Goal: Information Seeking & Learning: Find specific fact

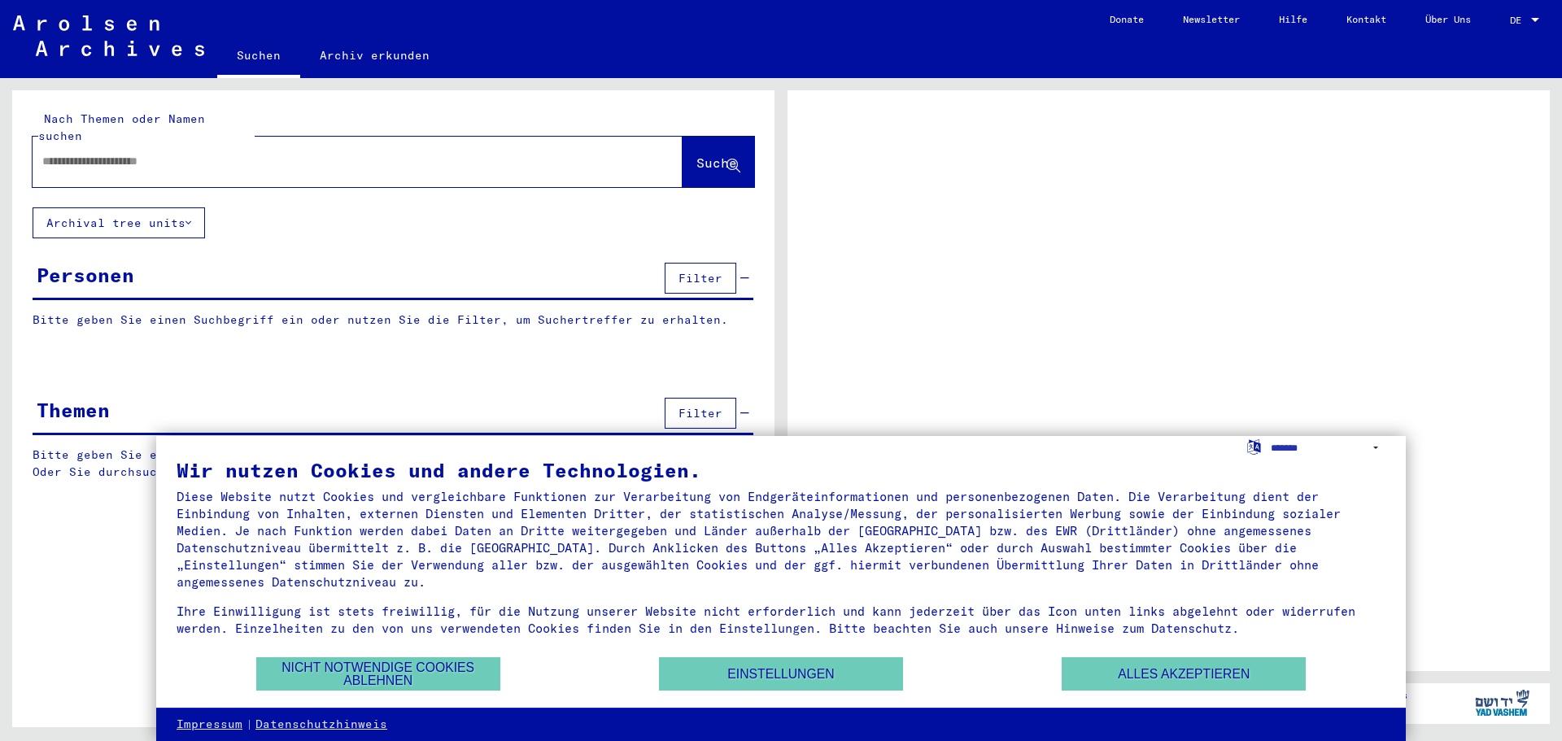
click at [186, 153] on input "text" at bounding box center [342, 161] width 601 height 17
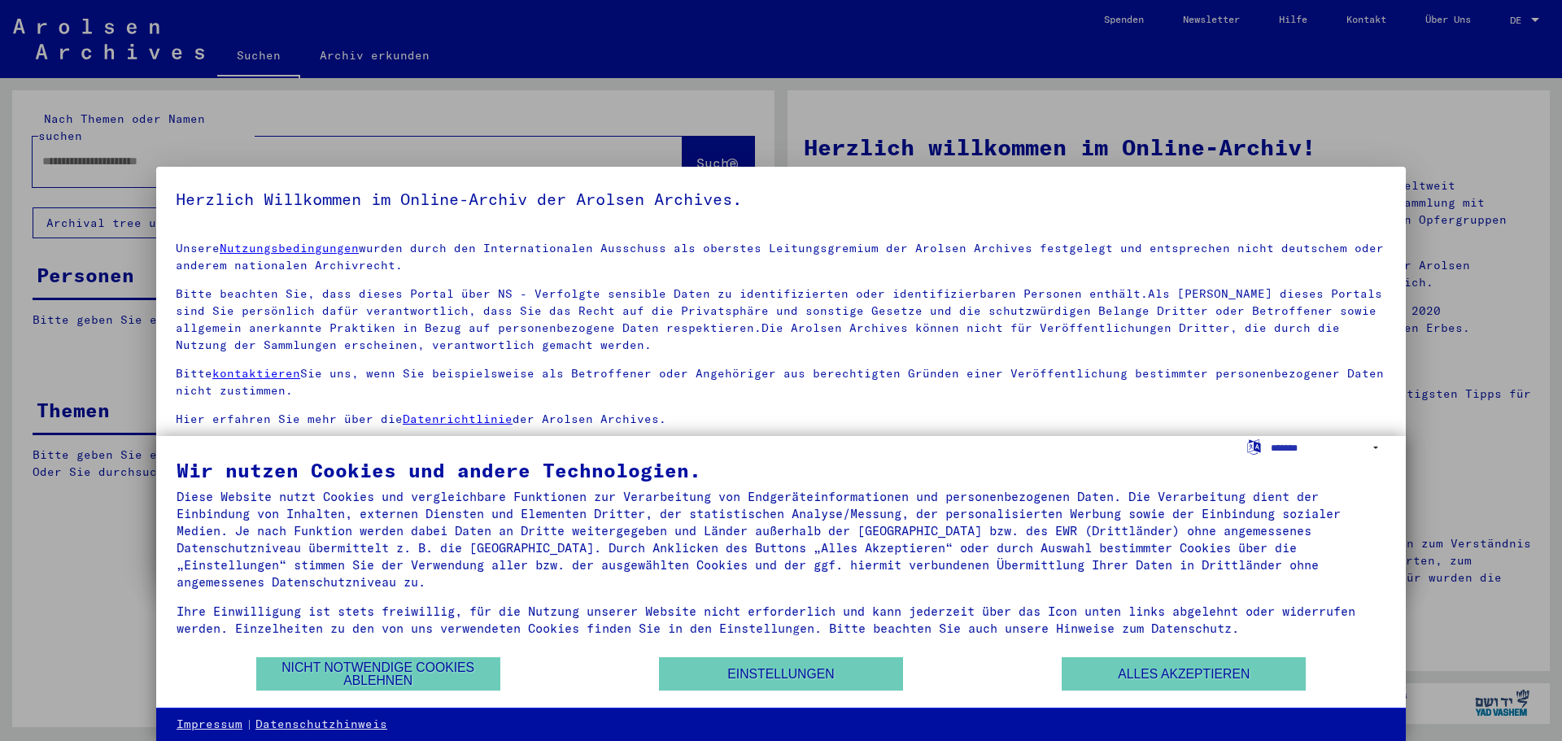
click at [1142, 653] on div "Wir nutzen Cookies und andere Technologien. Diese Website nutzt Cookies und ver…" at bounding box center [781, 558] width 1209 height 195
click at [1208, 671] on button "Alles akzeptieren" at bounding box center [1184, 673] width 244 height 33
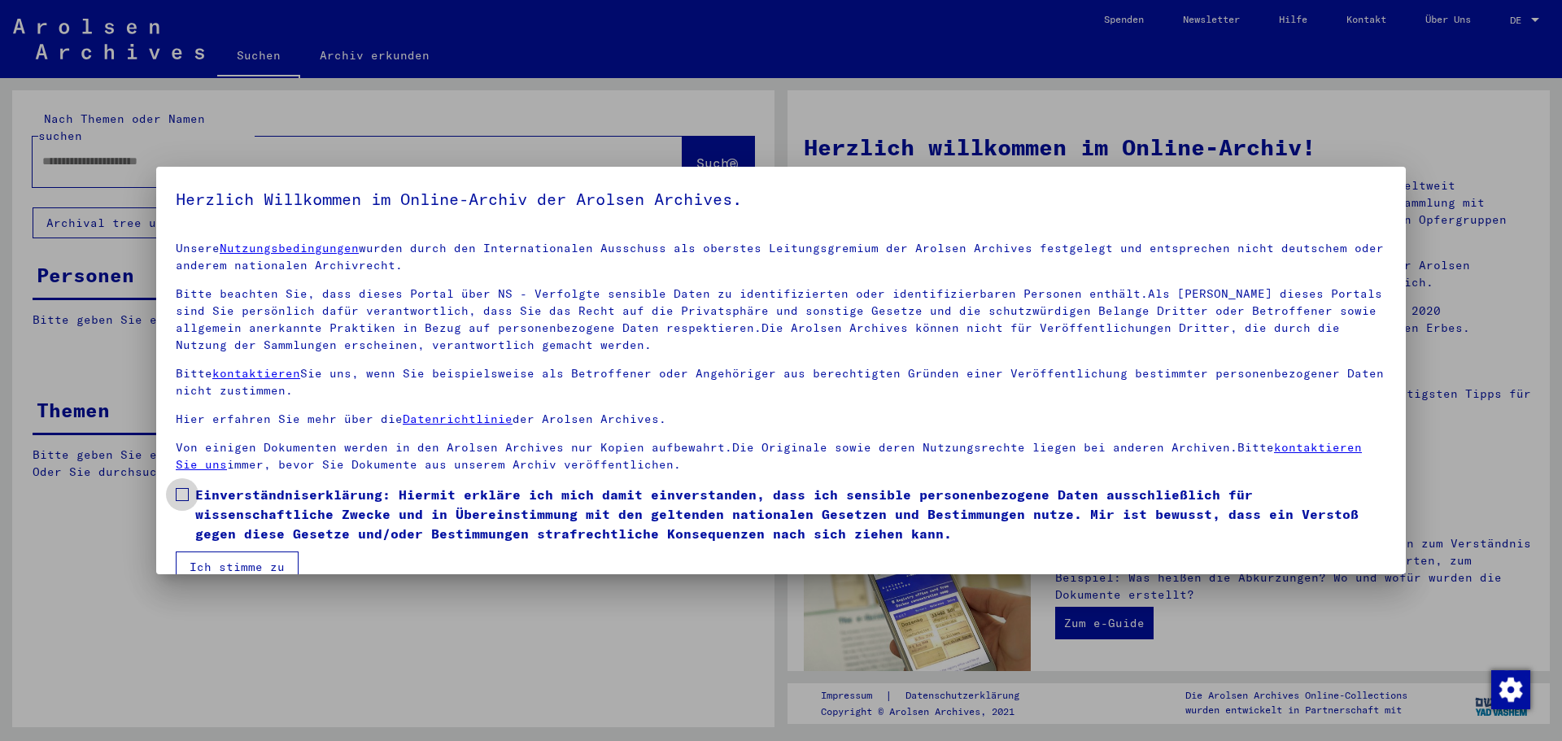
click at [180, 497] on span at bounding box center [182, 494] width 13 height 13
click at [250, 561] on button "Ich stimme zu" at bounding box center [237, 567] width 123 height 31
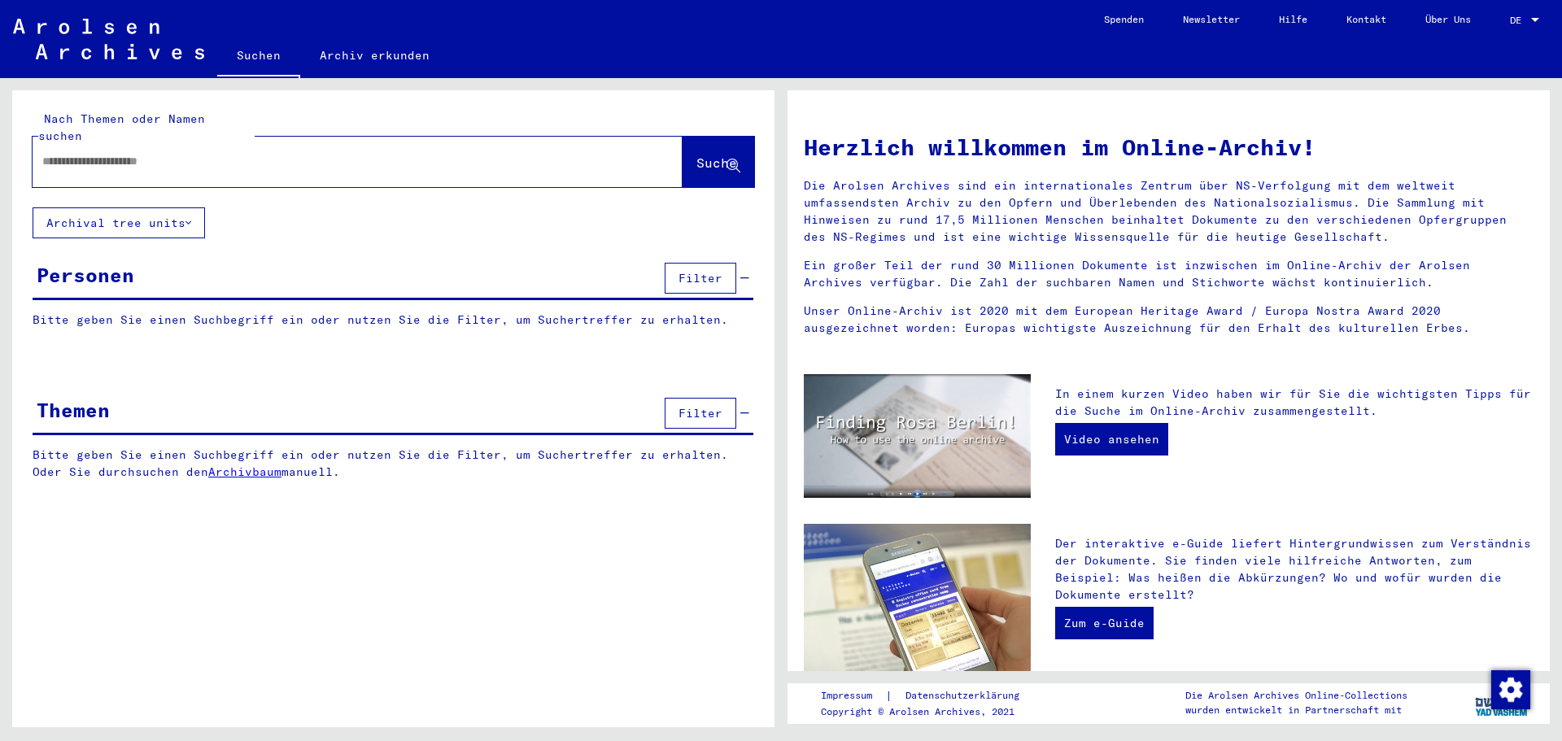
click at [181, 153] on input "text" at bounding box center [338, 161] width 592 height 17
type input "********"
click at [703, 137] on button "Suche" at bounding box center [719, 162] width 72 height 50
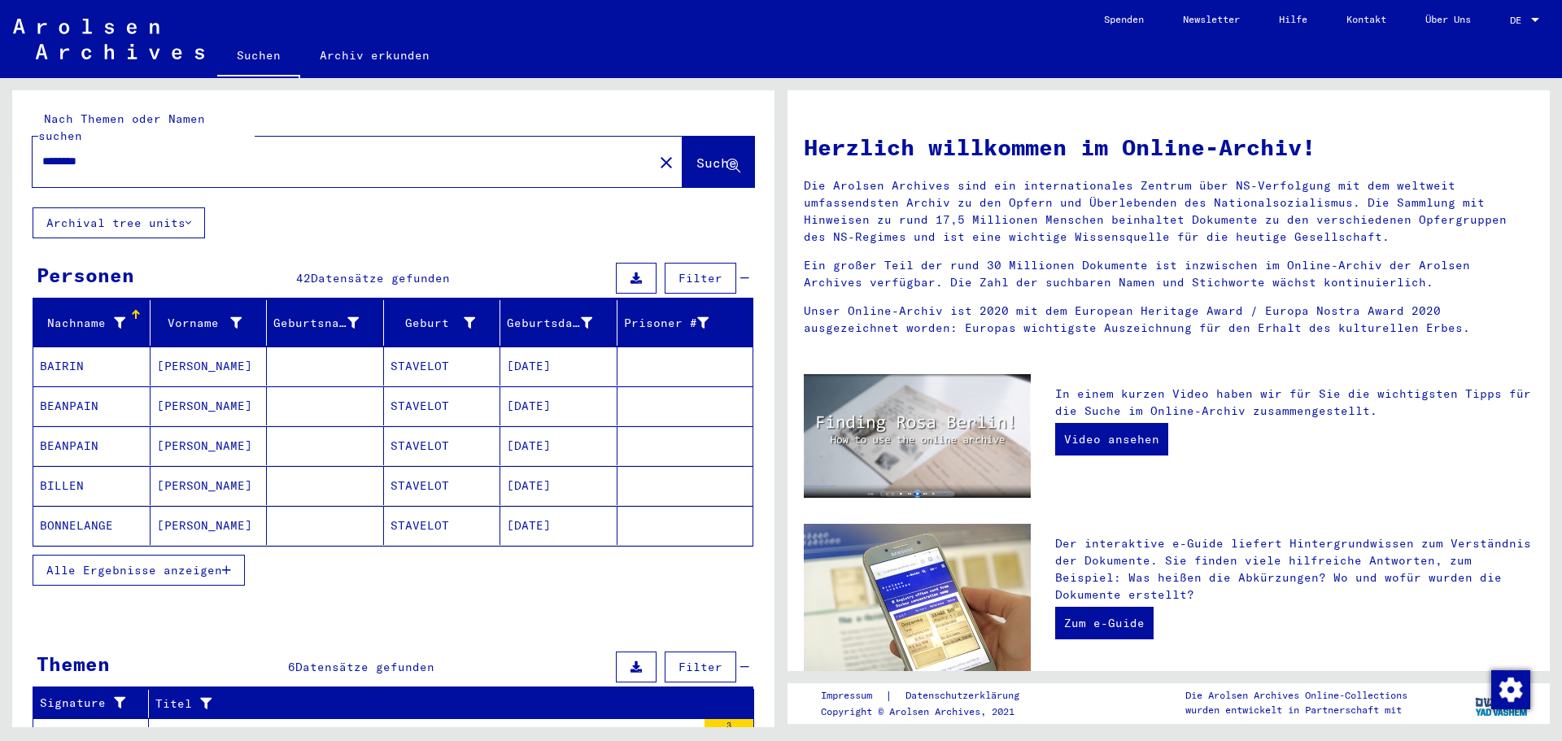
click at [69, 347] on mat-cell "BAIRIN" at bounding box center [91, 366] width 117 height 39
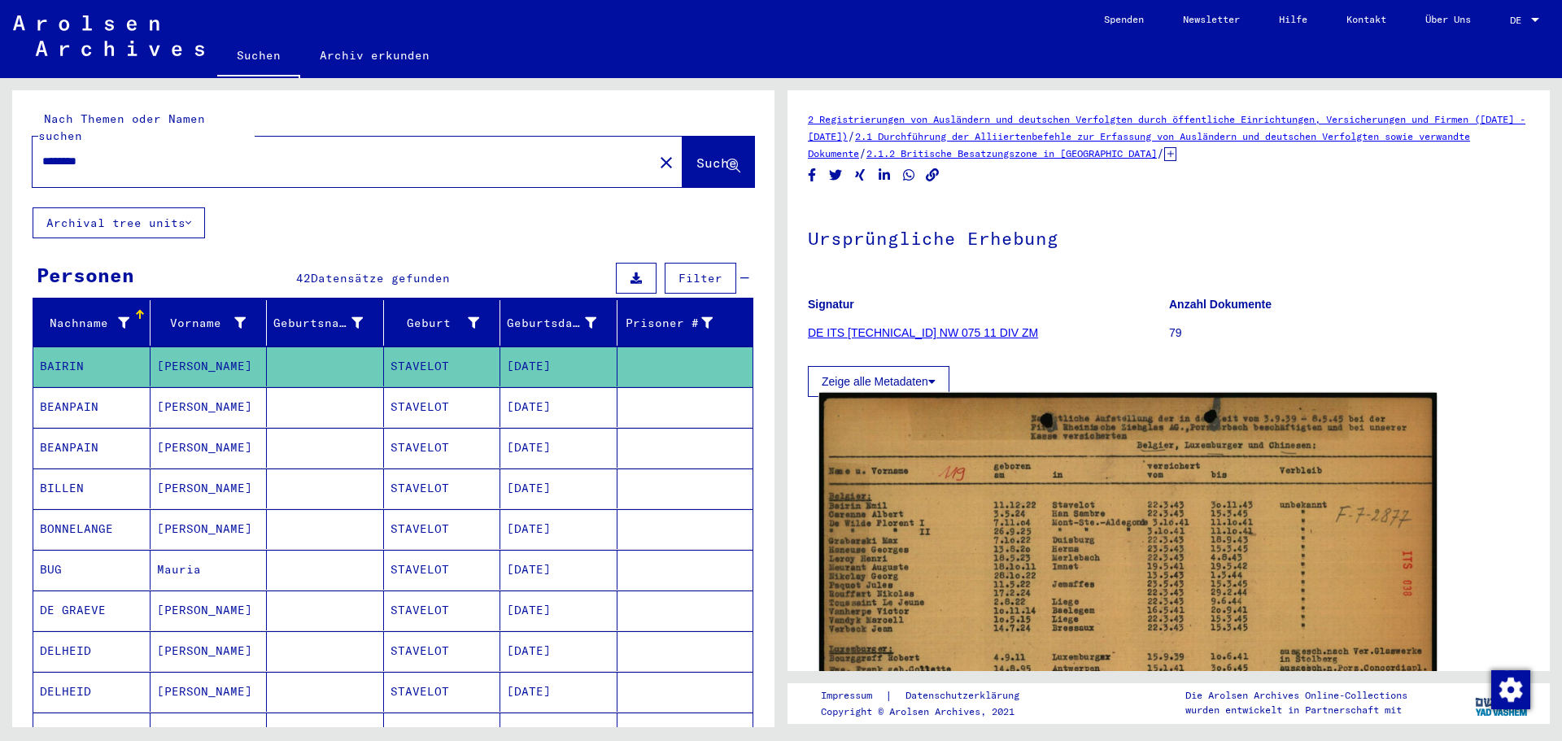
click at [1103, 531] on img at bounding box center [1128, 612] width 618 height 439
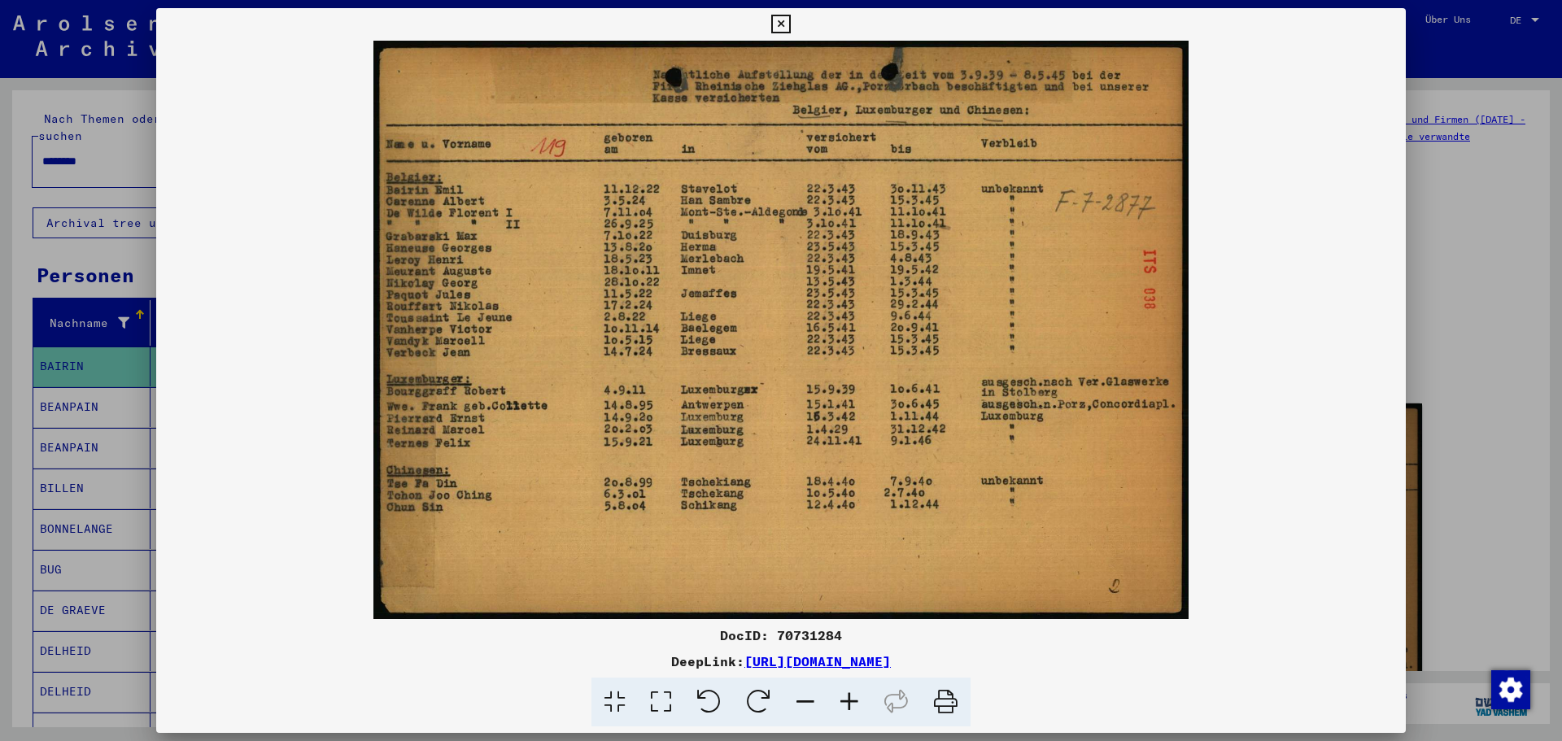
click at [779, 22] on icon at bounding box center [780, 25] width 19 height 20
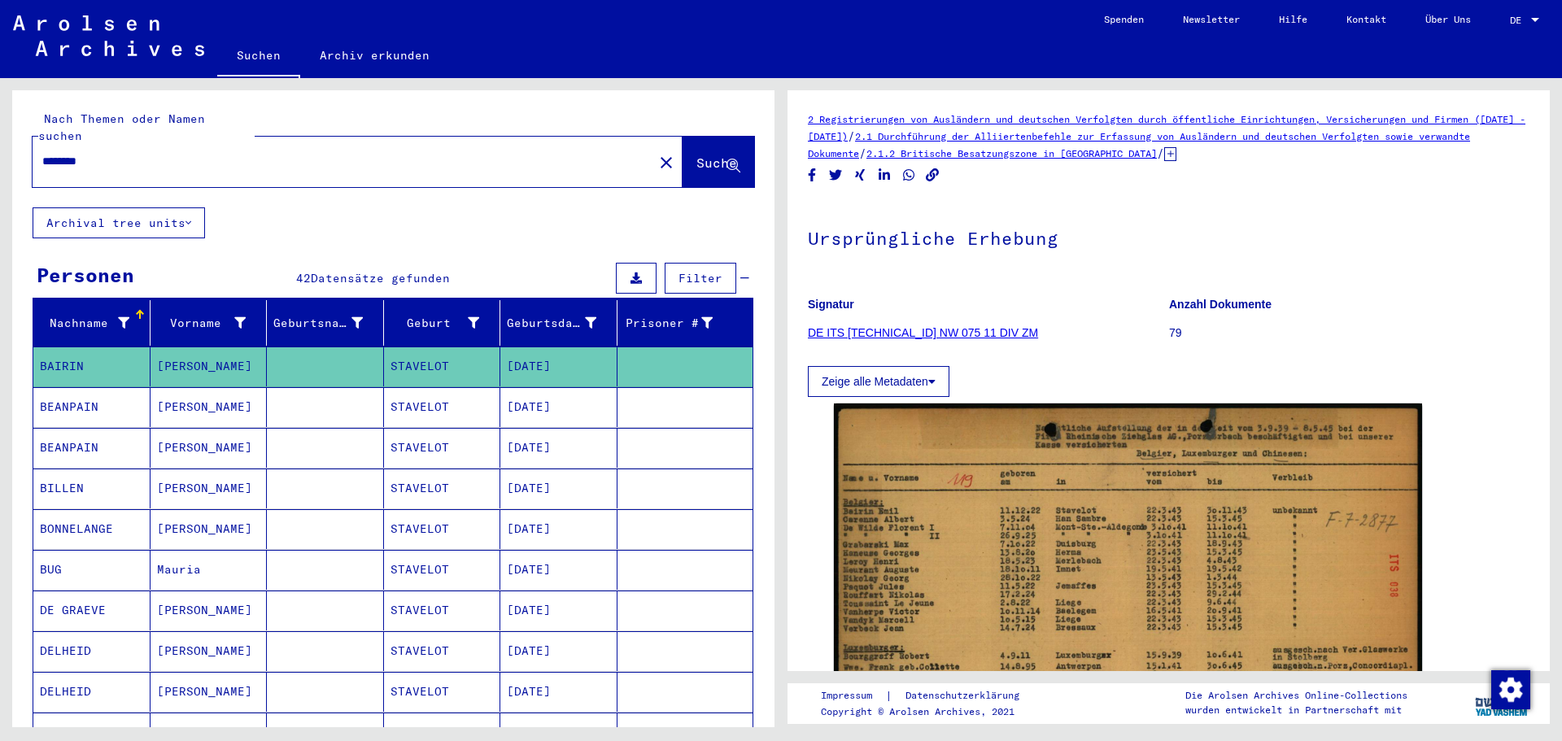
click at [931, 333] on link "DE ITS [TECHNICAL_ID] NW 075 11 DIV ZM" at bounding box center [923, 332] width 230 height 13
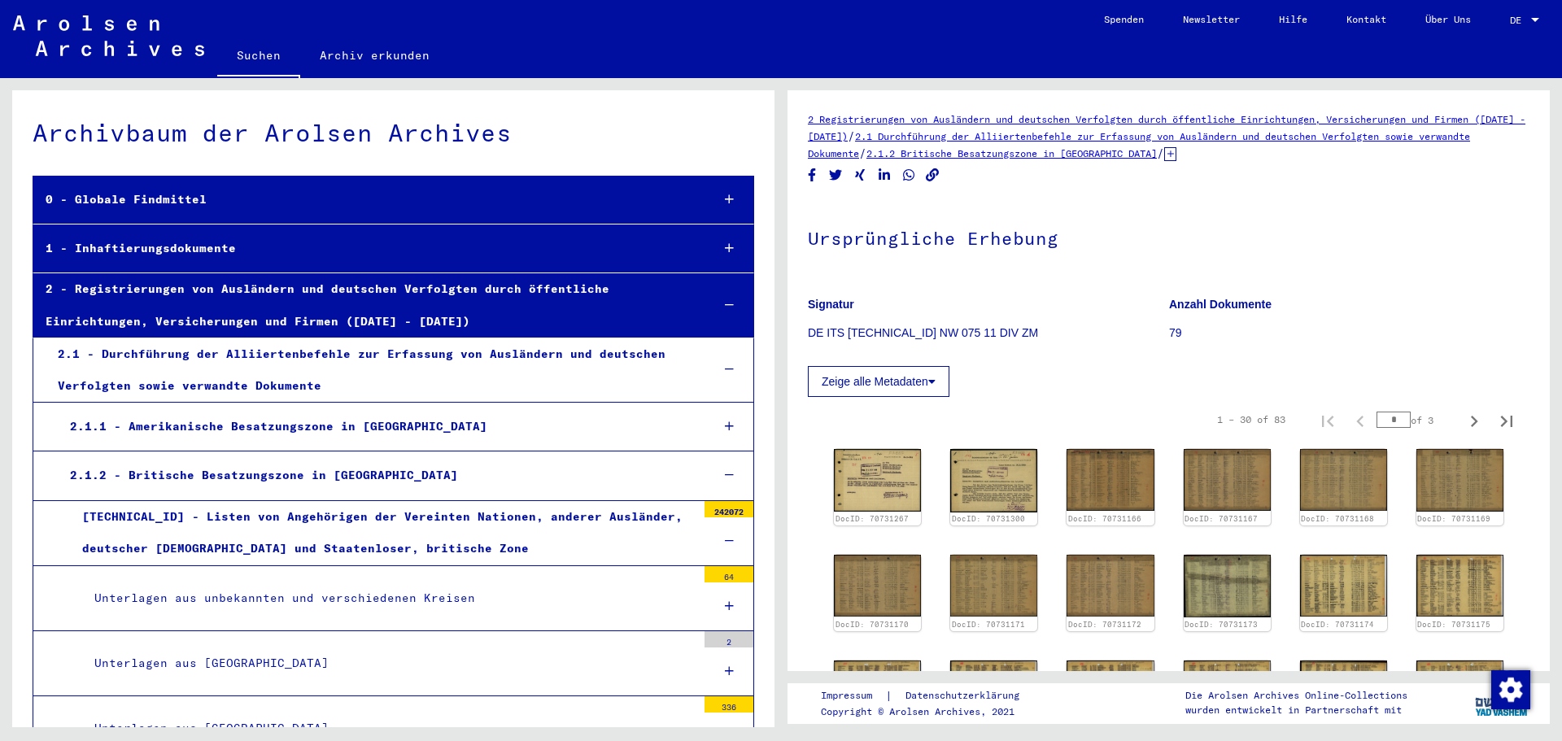
scroll to position [6161, 0]
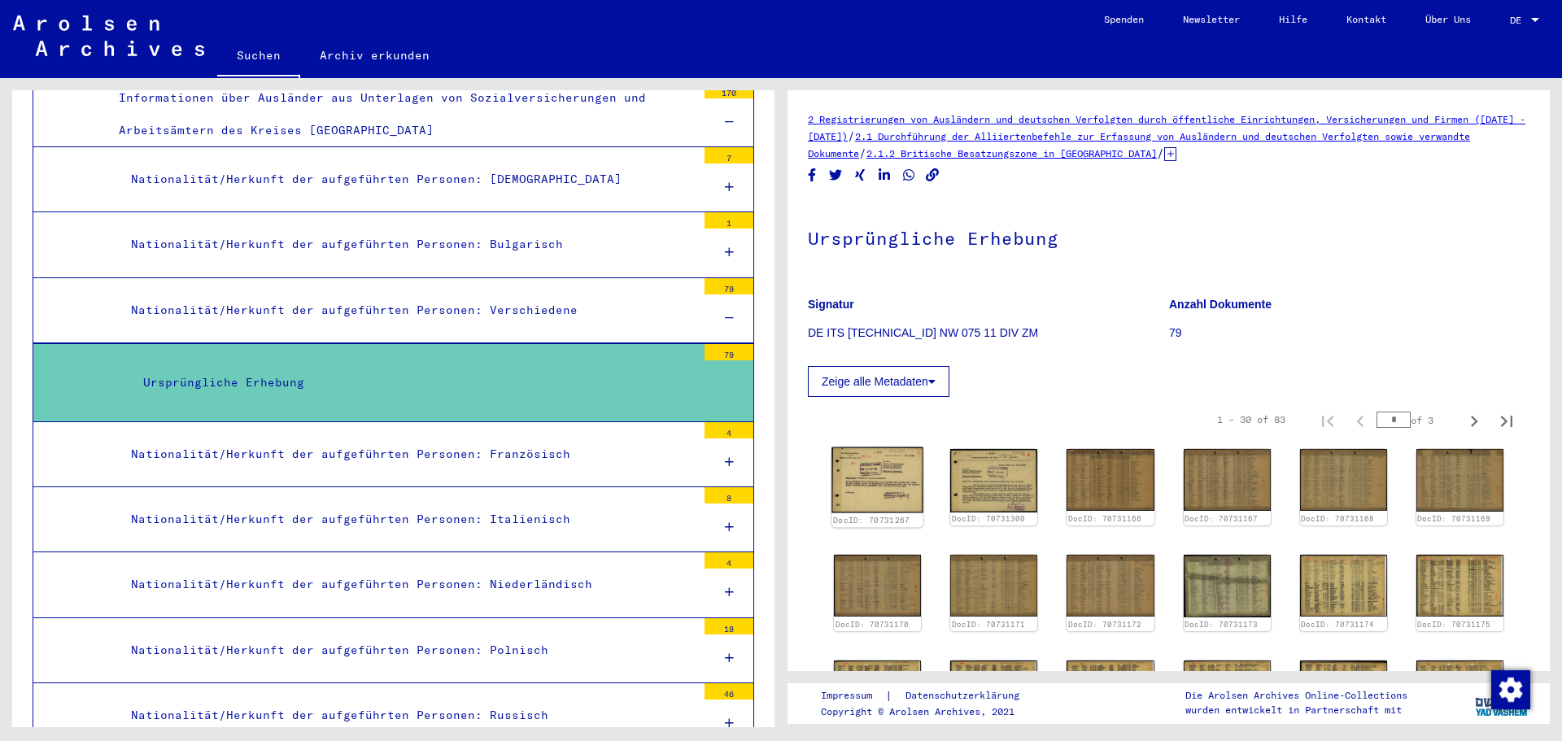
click at [885, 463] on img at bounding box center [878, 480] width 92 height 65
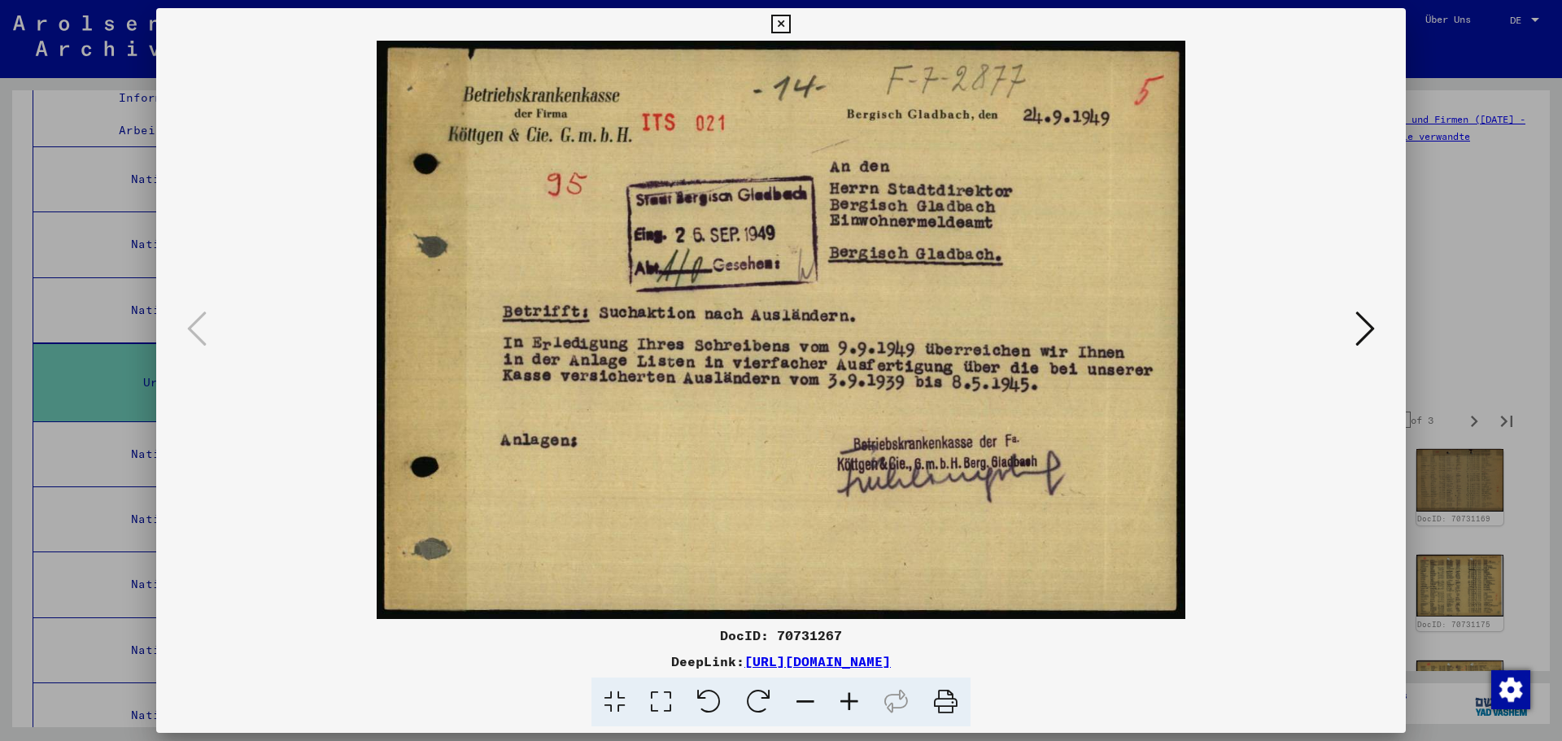
click at [1363, 334] on icon at bounding box center [1366, 328] width 20 height 39
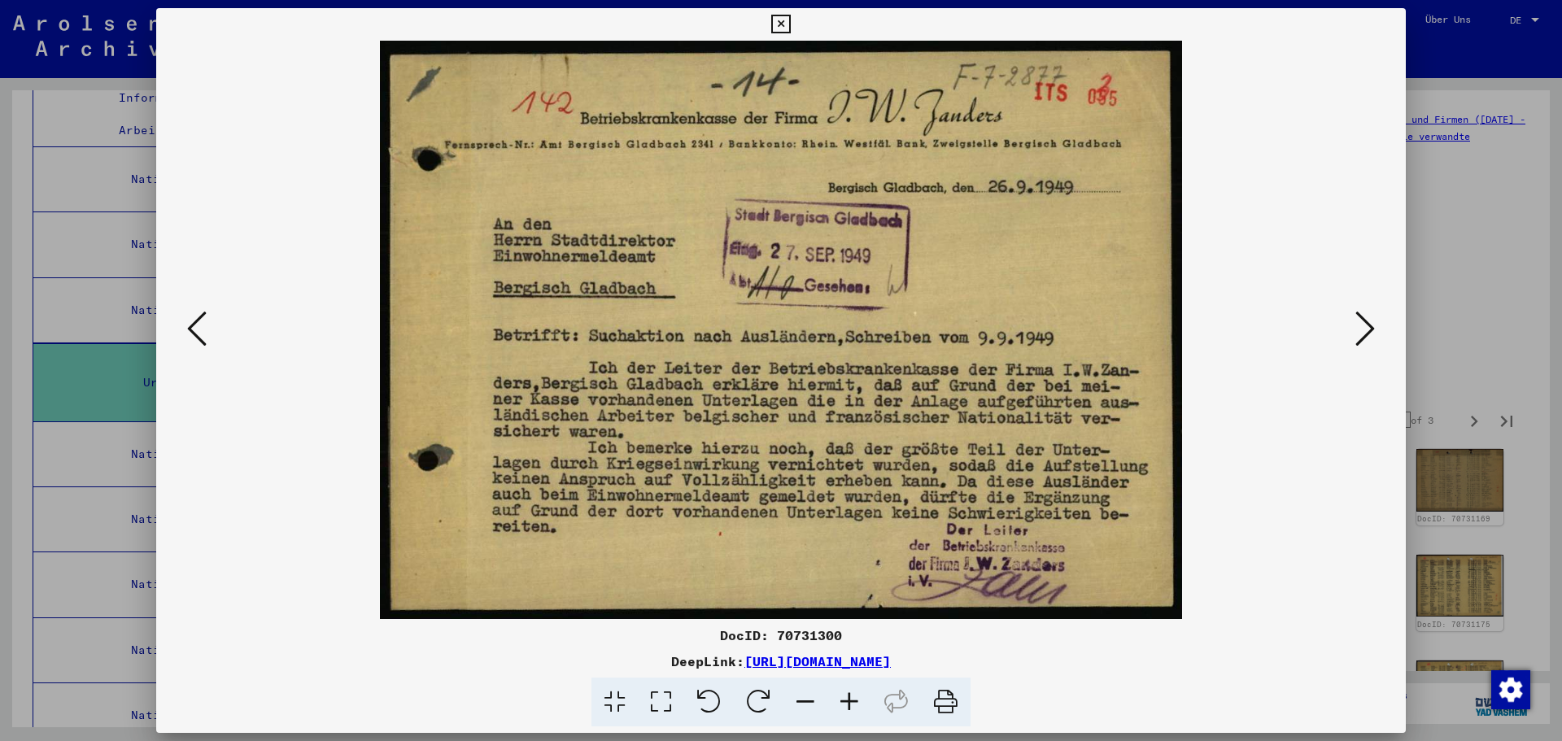
click at [1363, 334] on icon at bounding box center [1366, 328] width 20 height 39
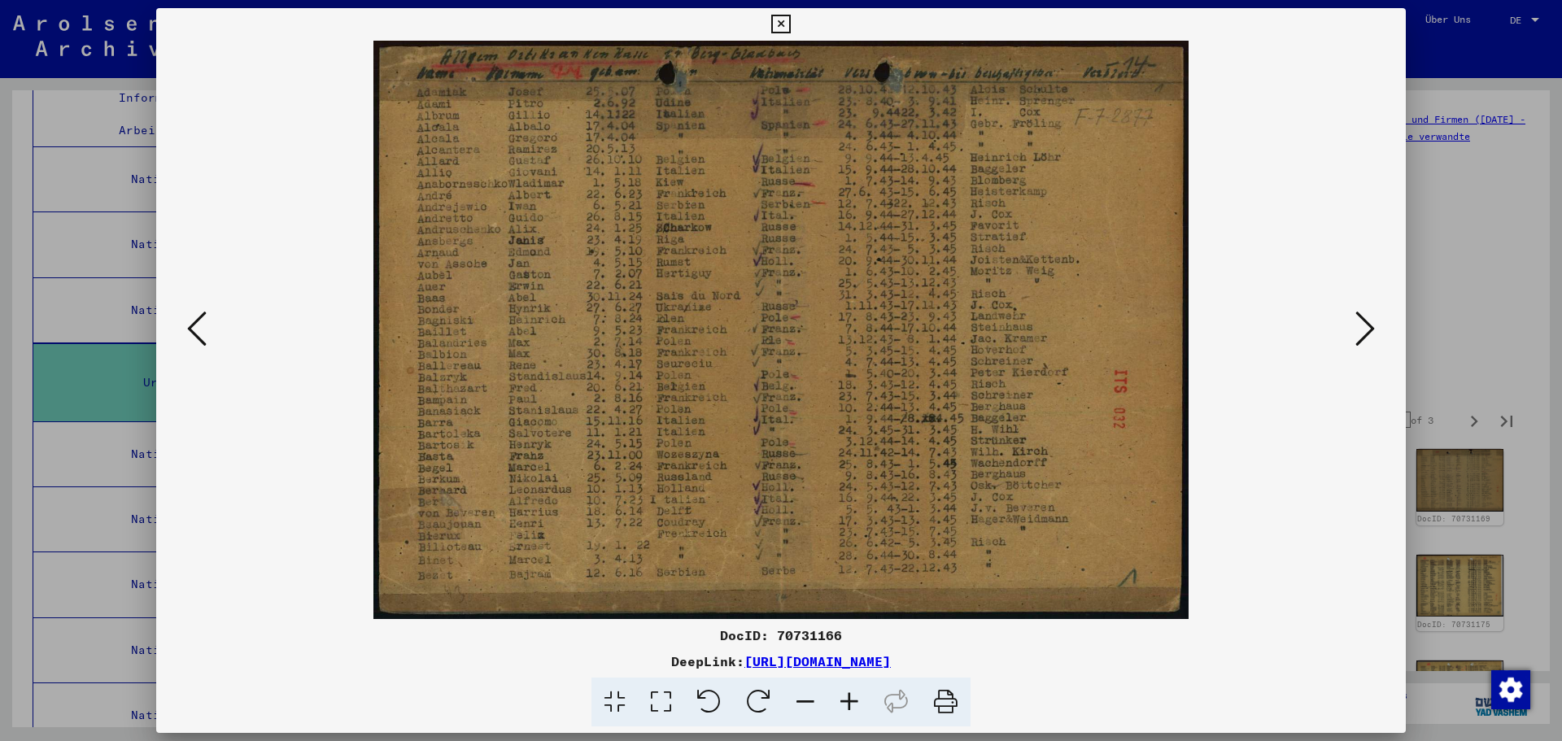
click at [1363, 334] on icon at bounding box center [1366, 328] width 20 height 39
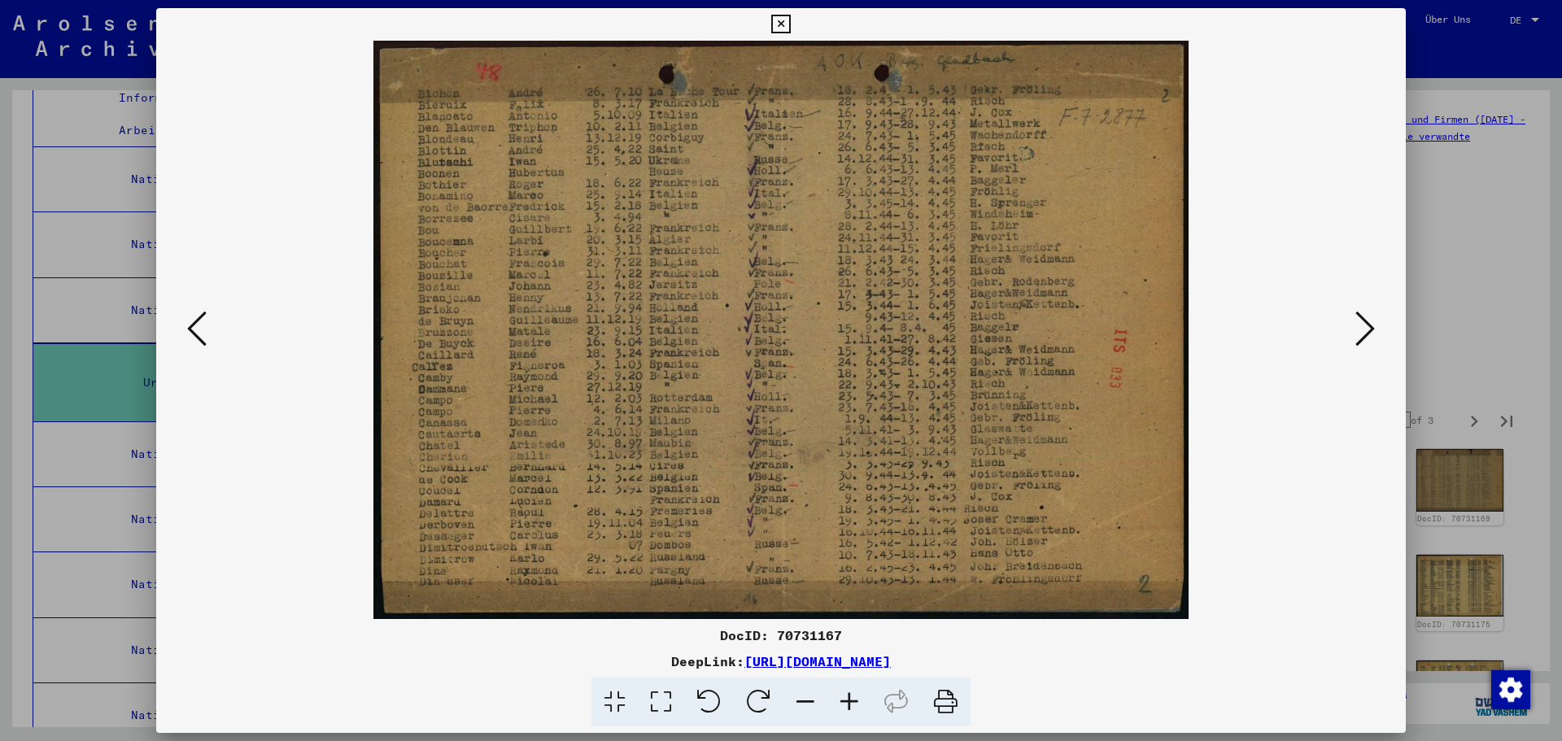
click at [1363, 334] on icon at bounding box center [1366, 328] width 20 height 39
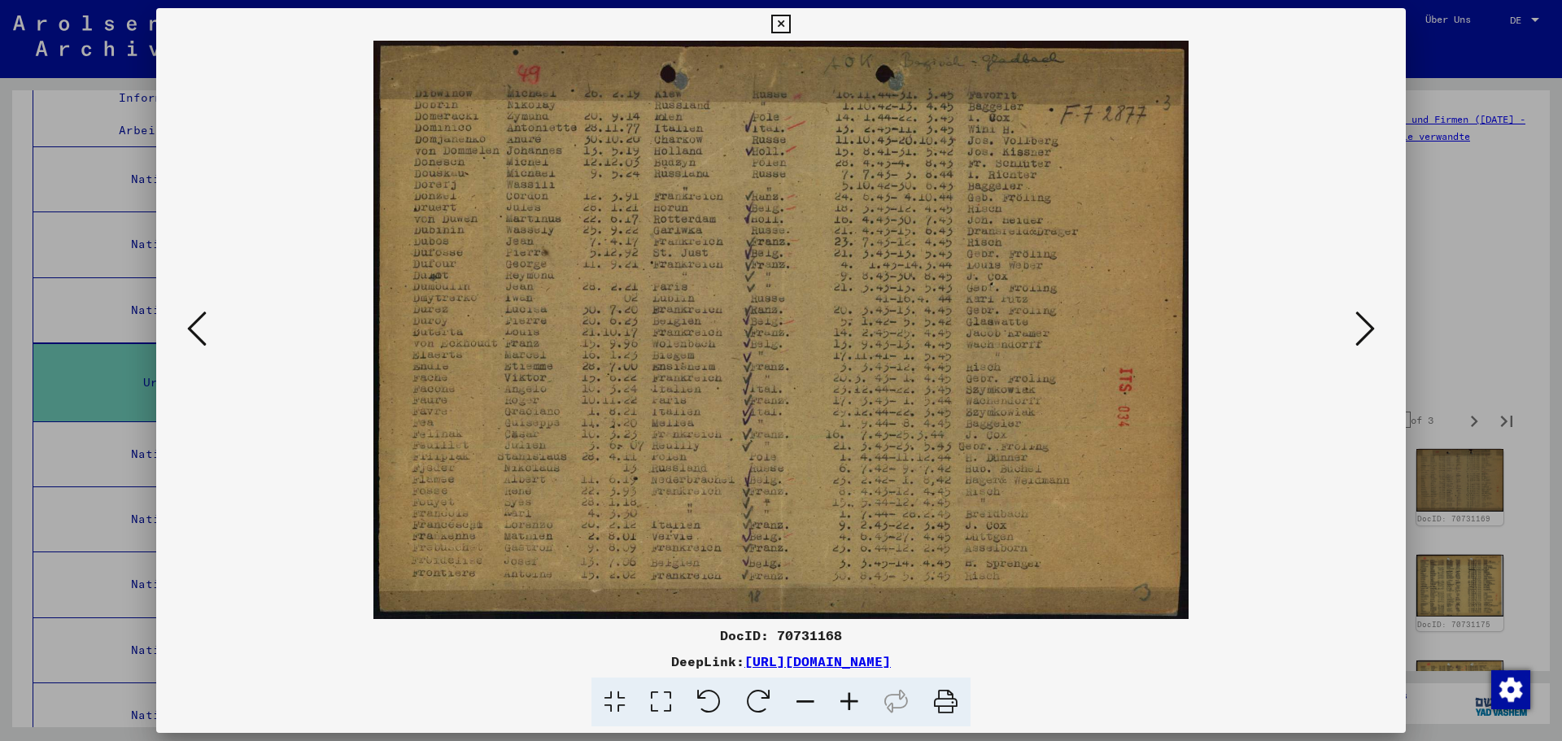
click at [1363, 334] on icon at bounding box center [1366, 328] width 20 height 39
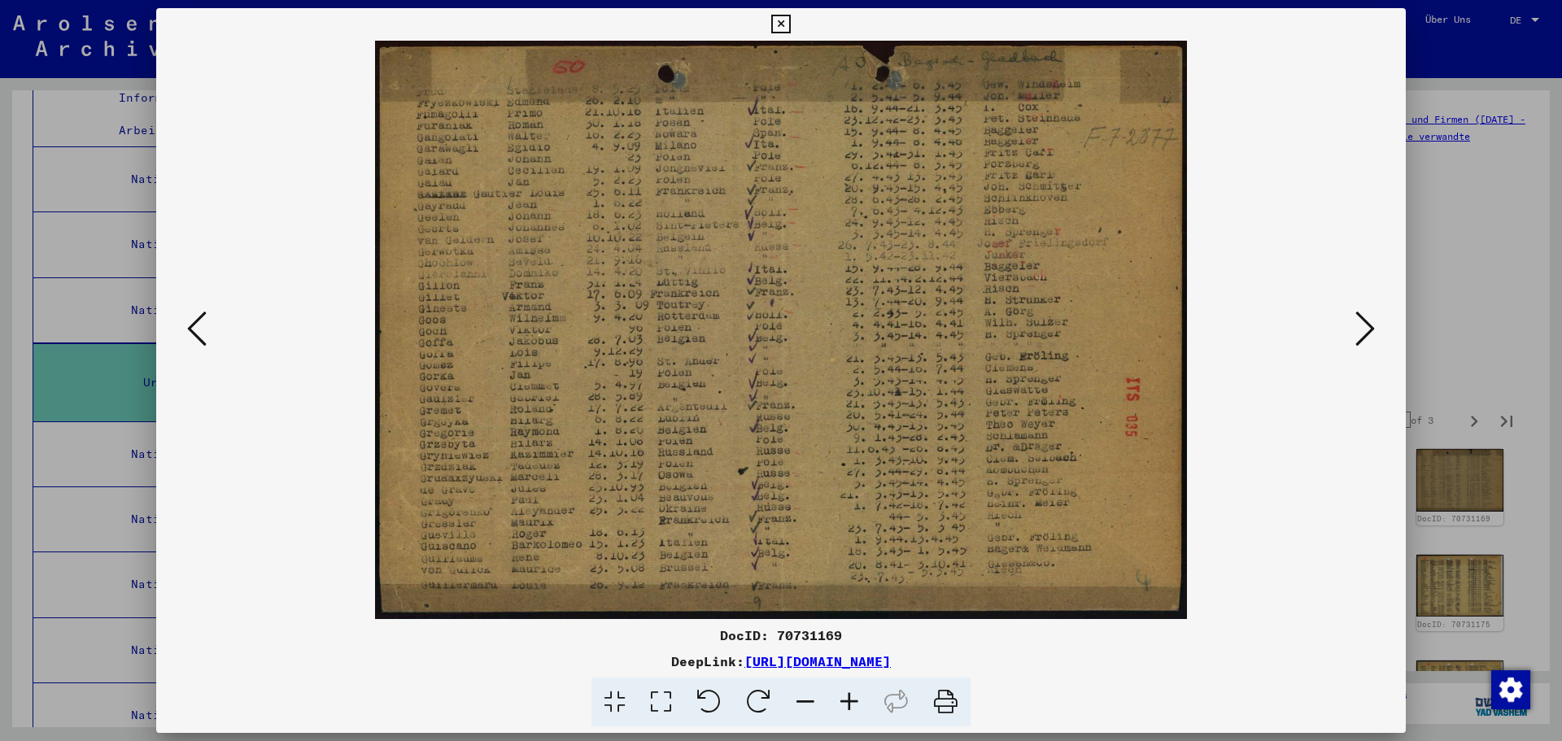
click at [1363, 334] on icon at bounding box center [1366, 328] width 20 height 39
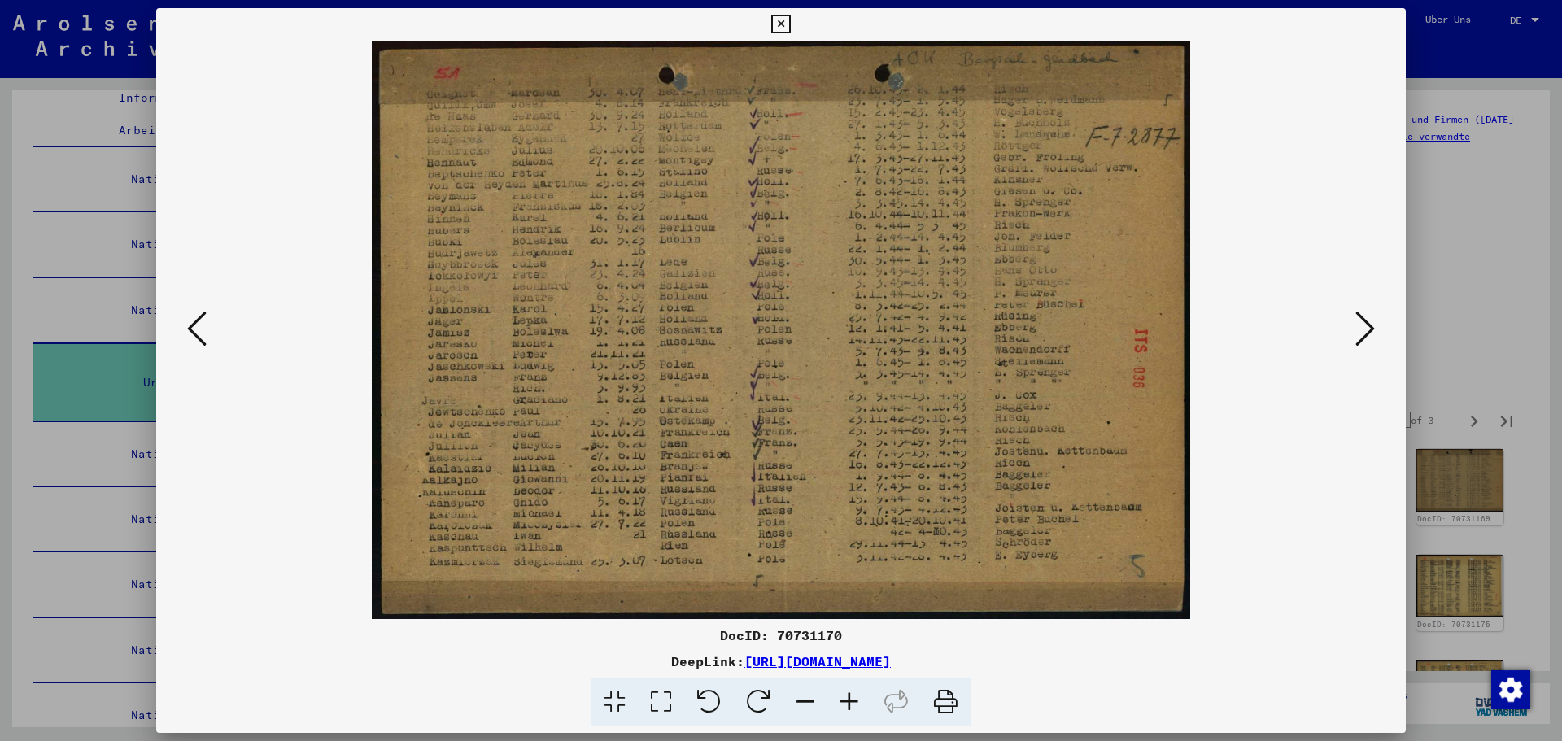
click at [1363, 334] on icon at bounding box center [1366, 328] width 20 height 39
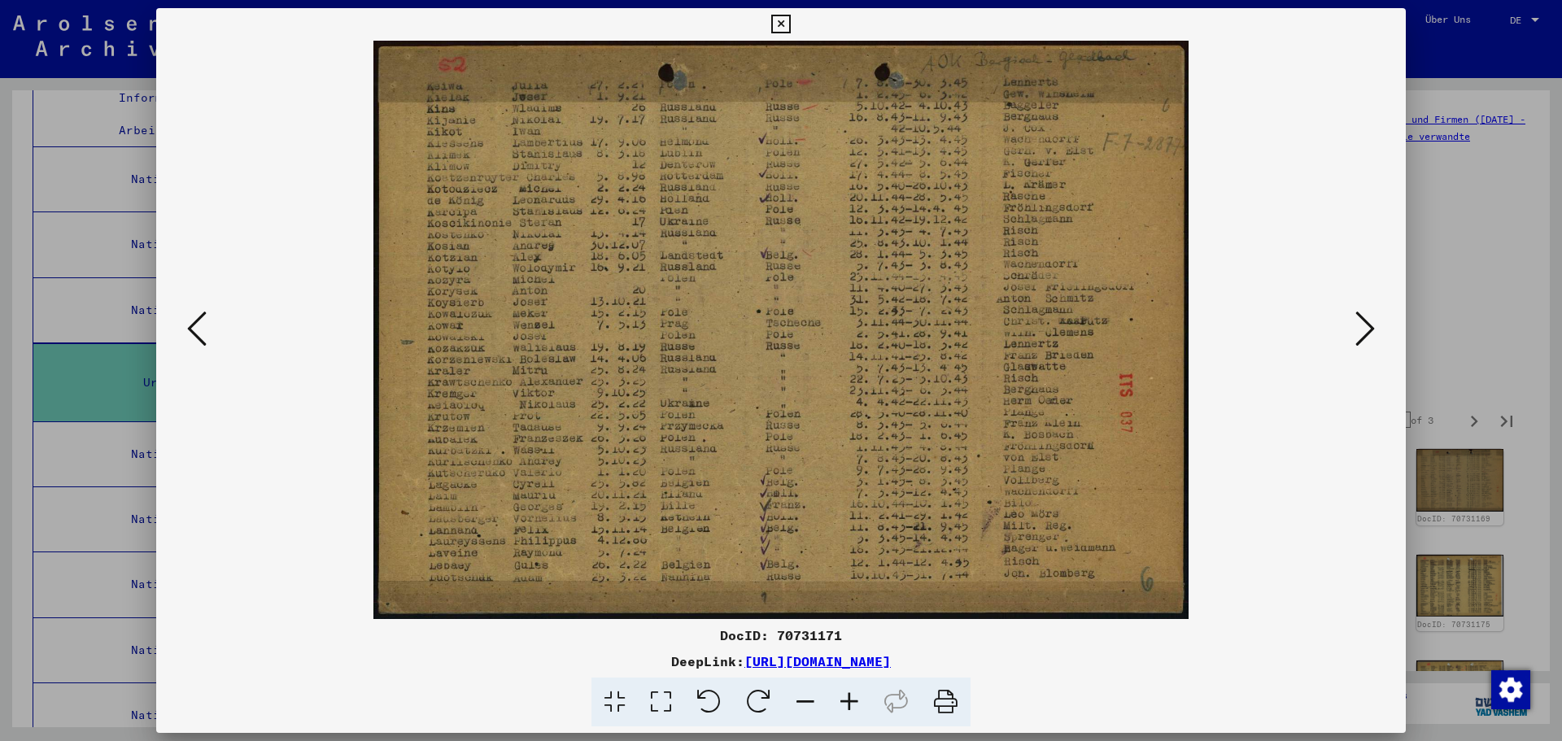
click at [1363, 334] on icon at bounding box center [1366, 328] width 20 height 39
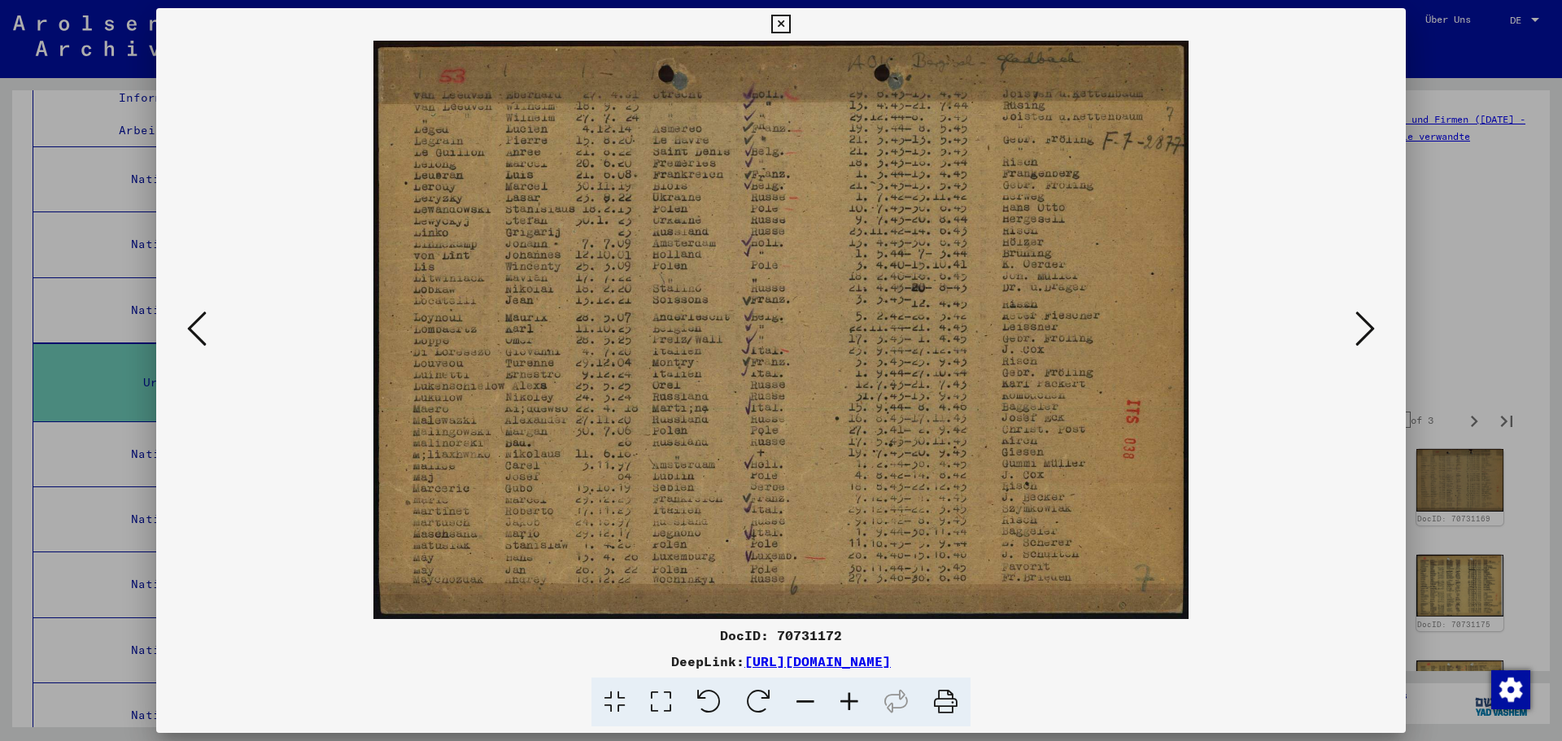
click at [1363, 334] on icon at bounding box center [1366, 328] width 20 height 39
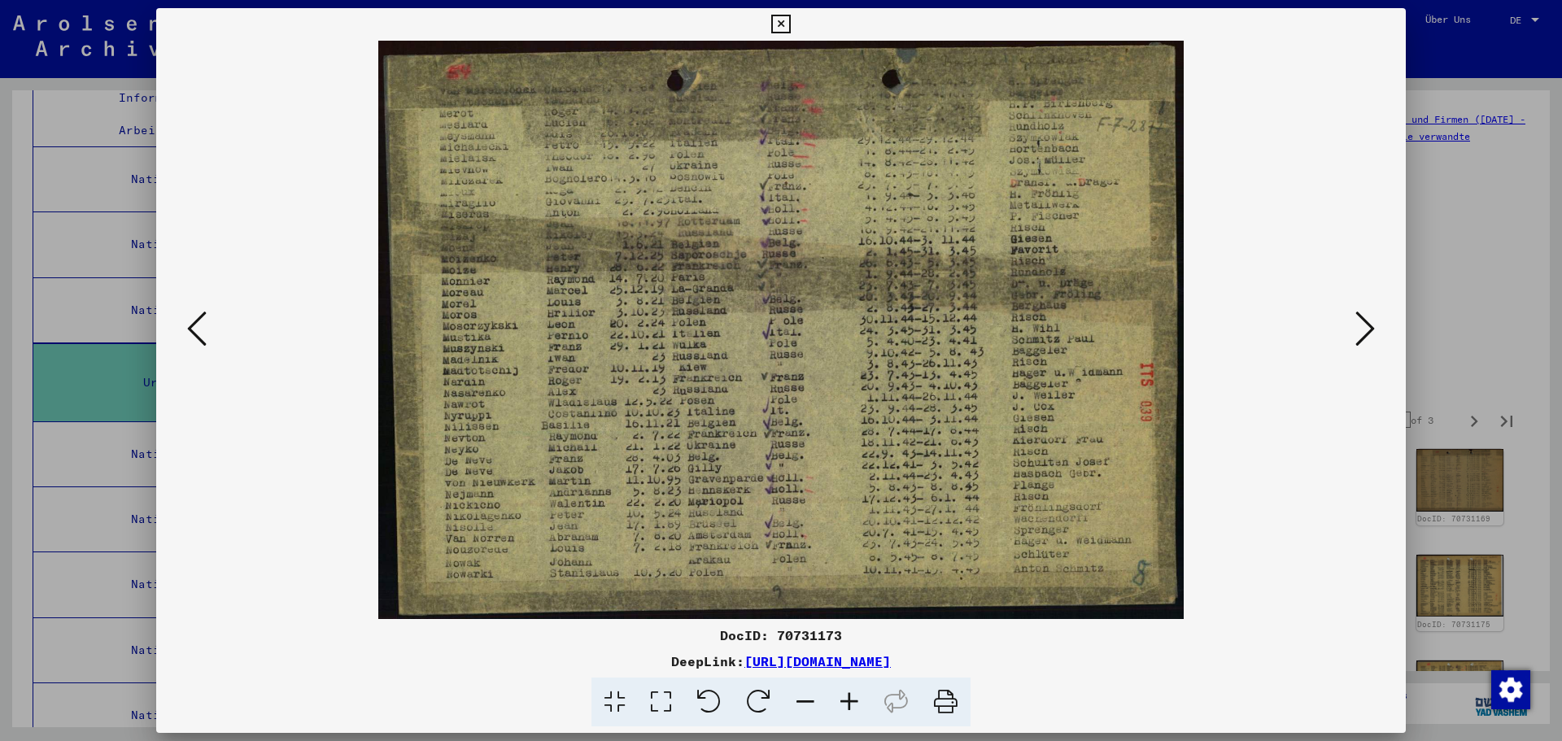
click at [1363, 334] on icon at bounding box center [1366, 328] width 20 height 39
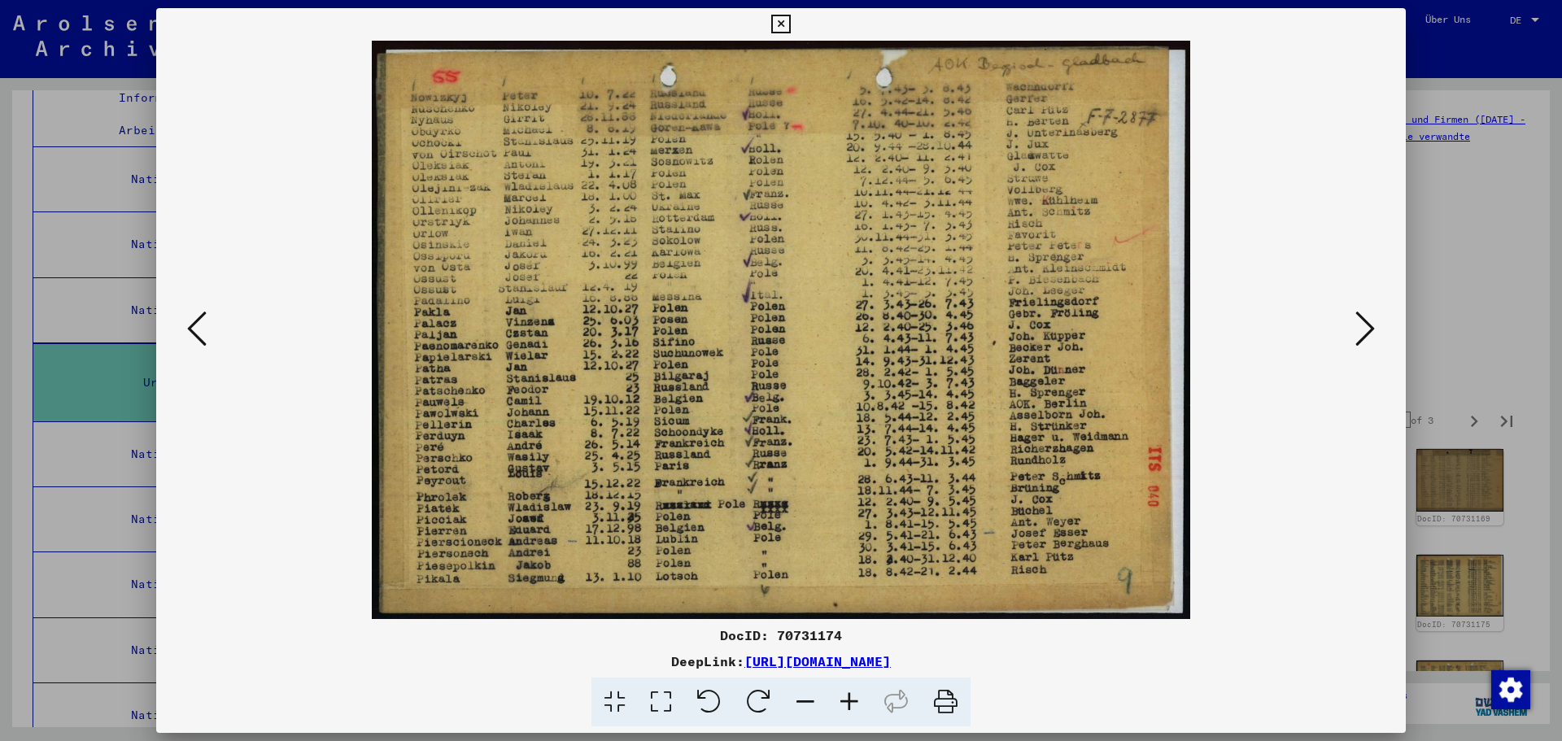
click at [1363, 334] on icon at bounding box center [1366, 328] width 20 height 39
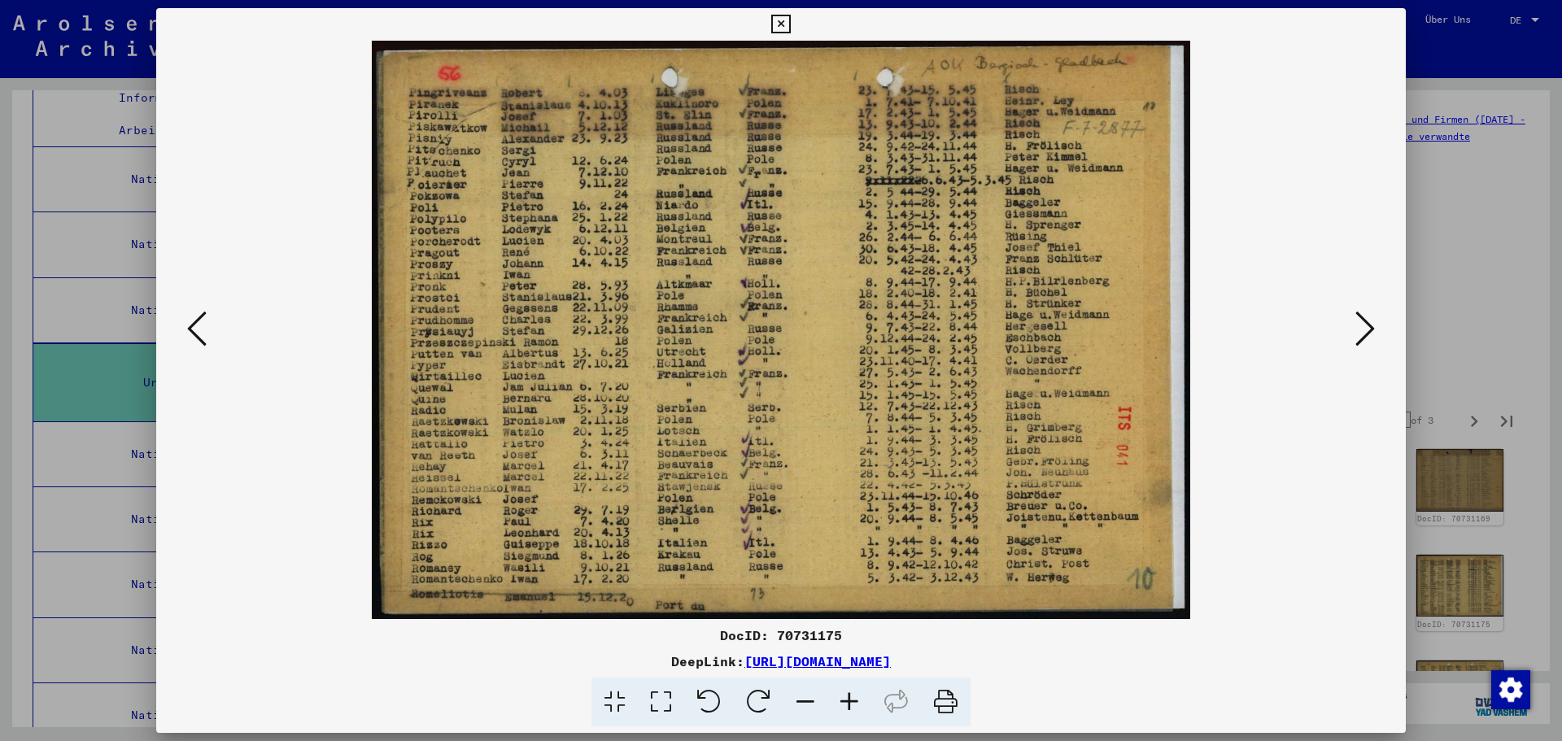
click at [1363, 334] on icon at bounding box center [1366, 328] width 20 height 39
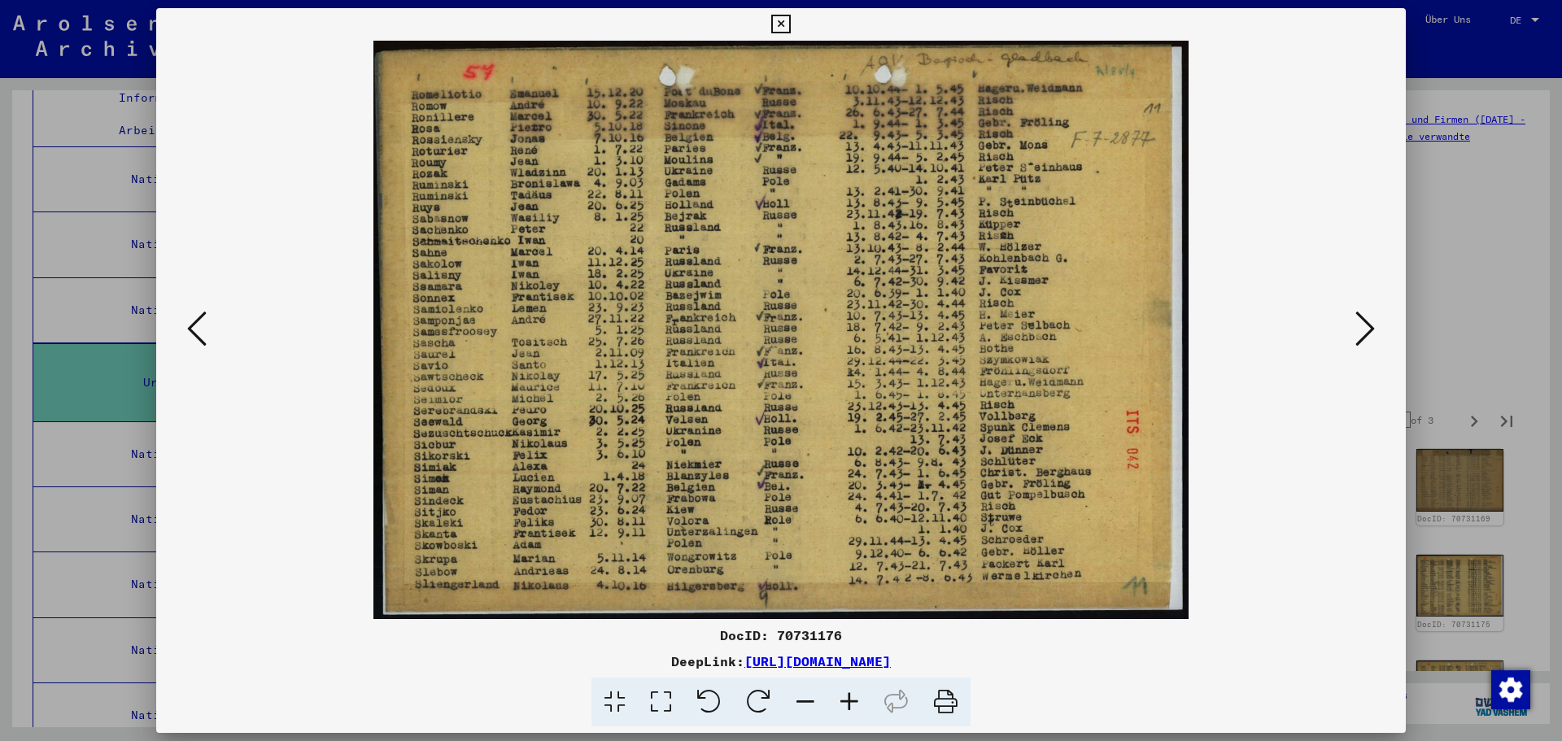
click at [1363, 334] on icon at bounding box center [1366, 328] width 20 height 39
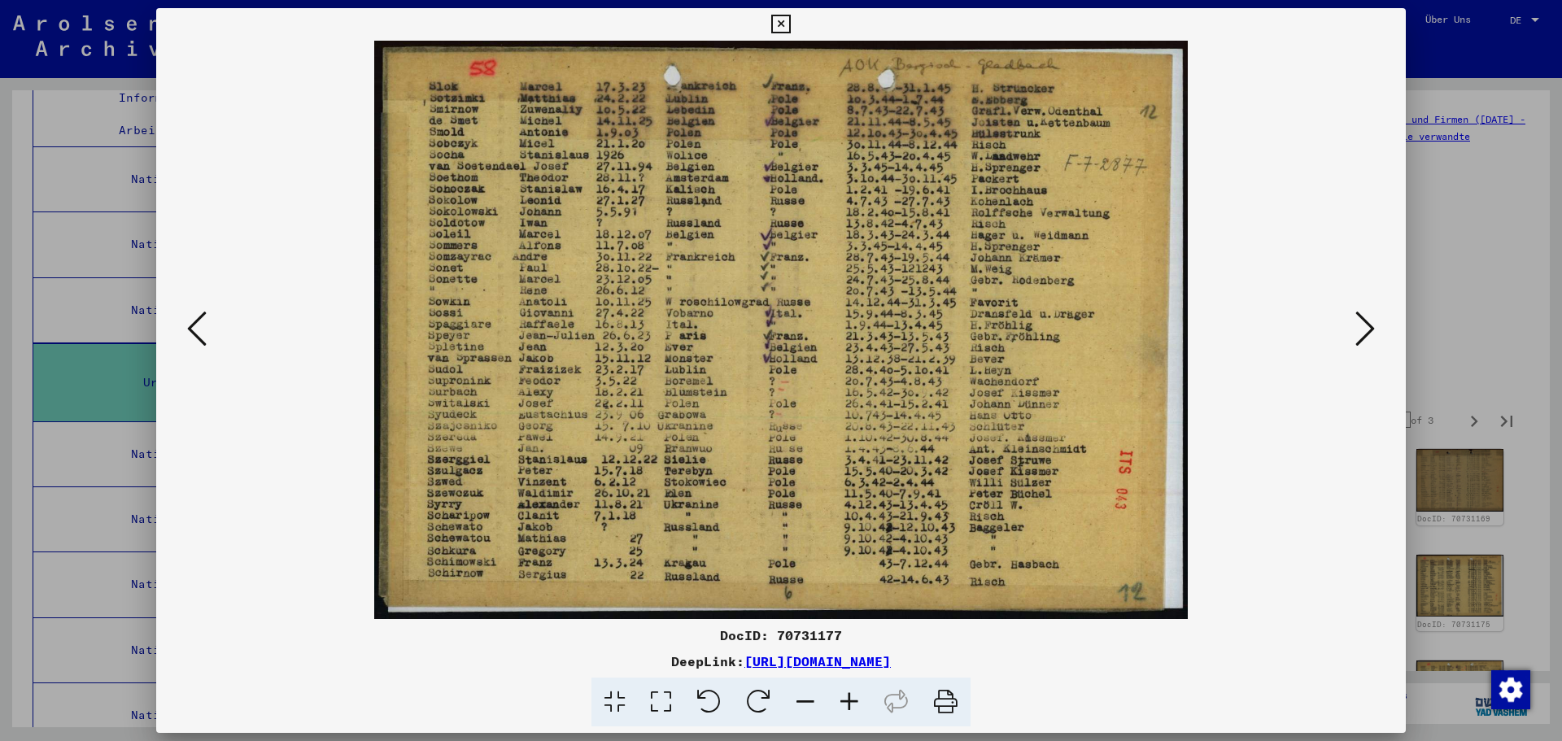
click at [1363, 334] on icon at bounding box center [1366, 328] width 20 height 39
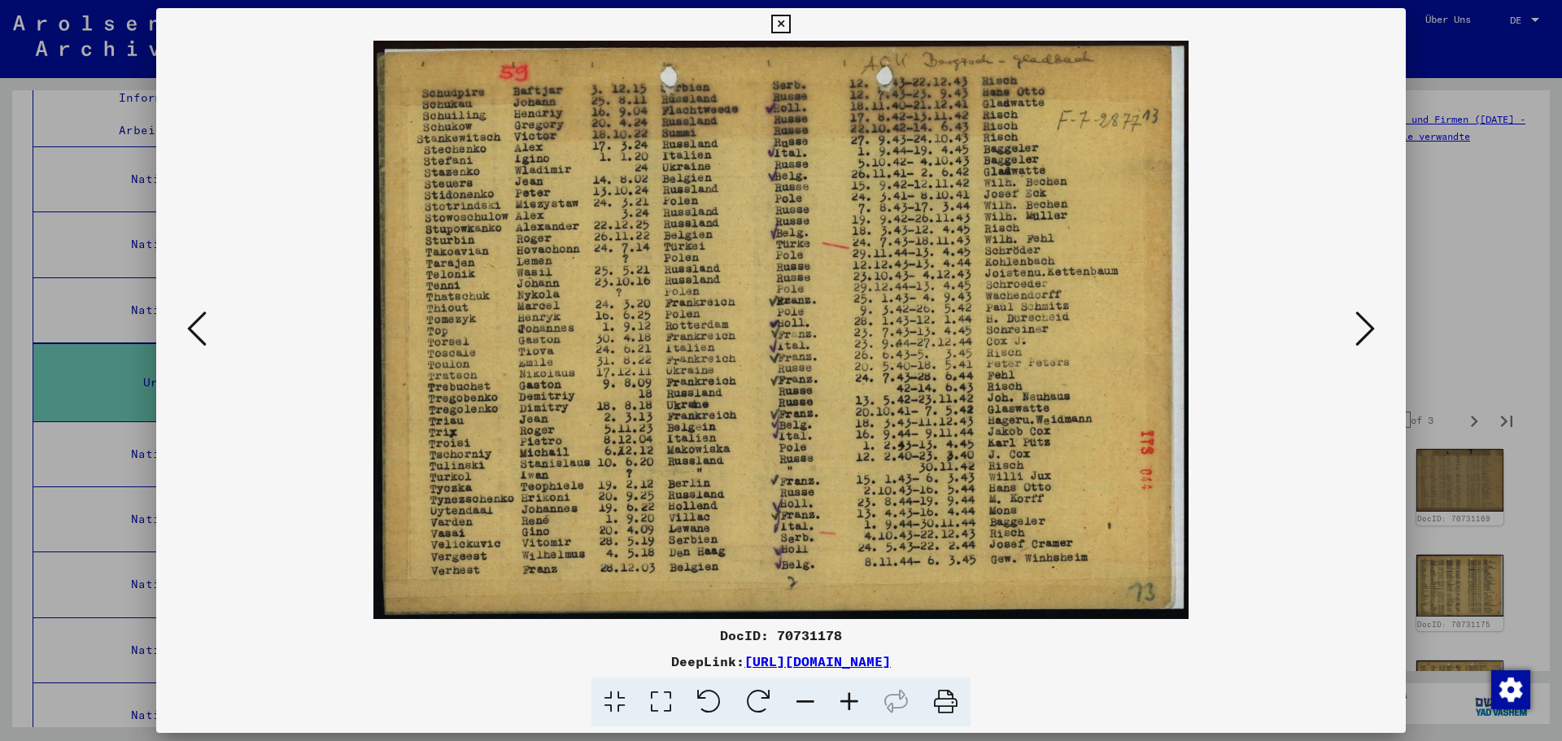
click at [1363, 334] on icon at bounding box center [1366, 328] width 20 height 39
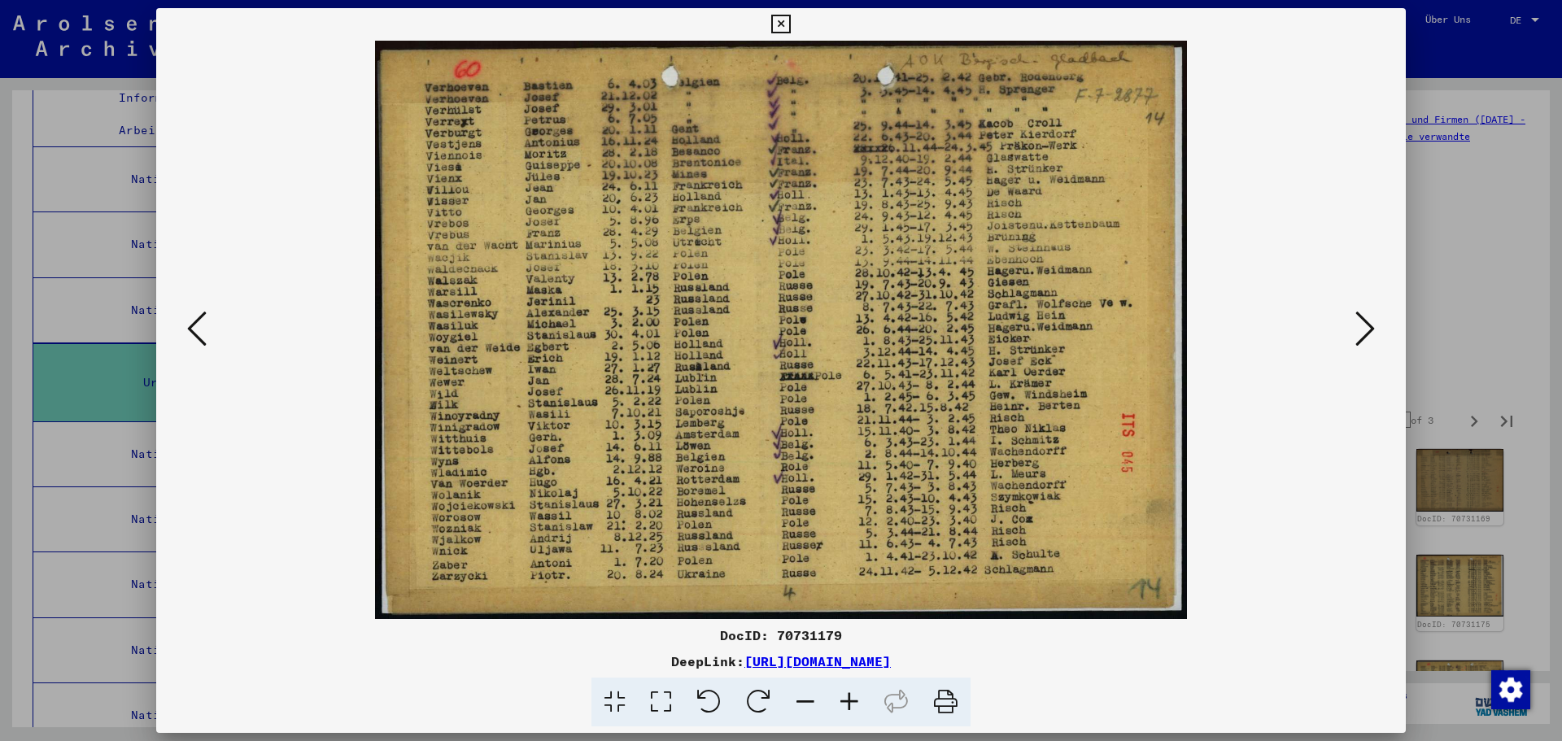
click at [1363, 334] on icon at bounding box center [1366, 328] width 20 height 39
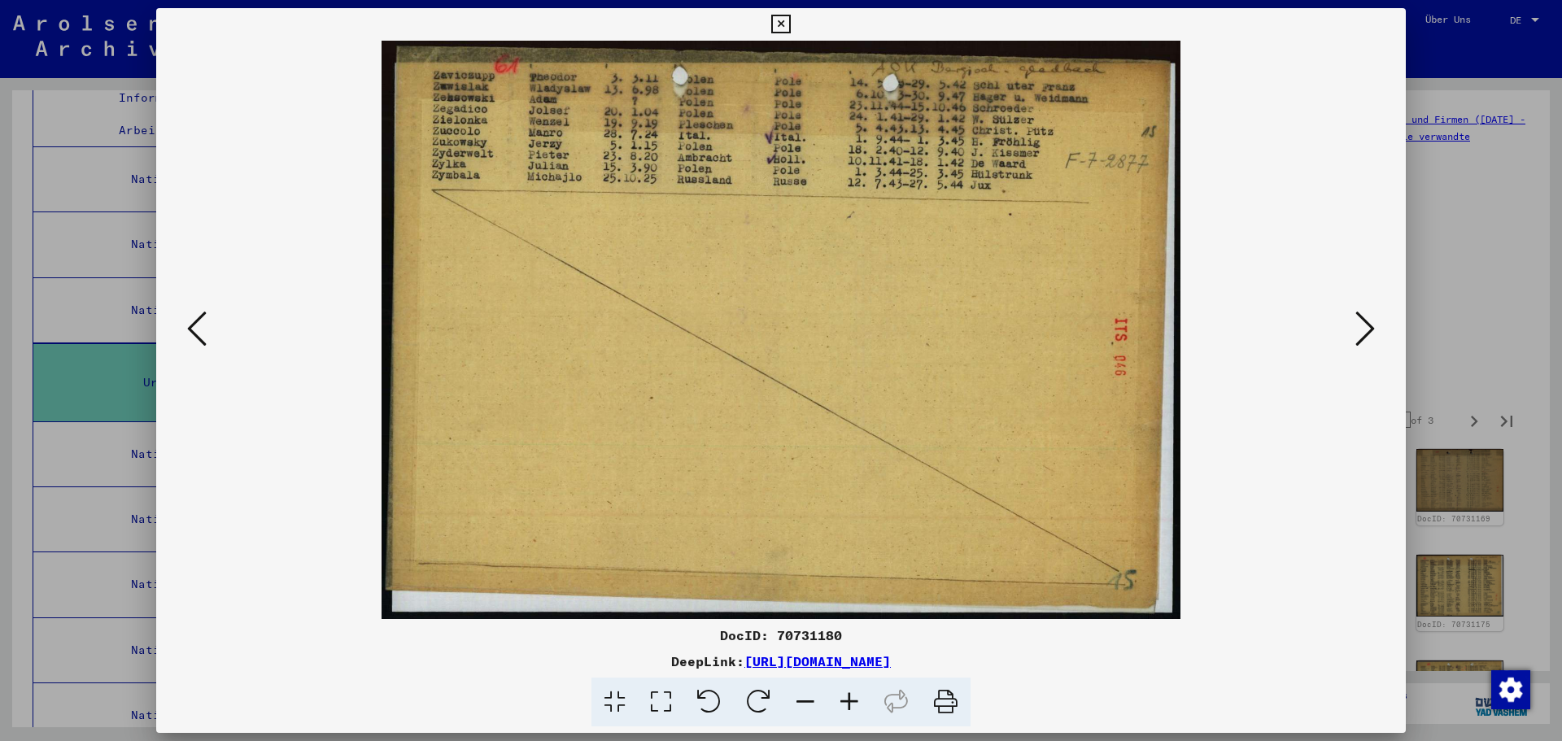
click at [1363, 334] on icon at bounding box center [1366, 328] width 20 height 39
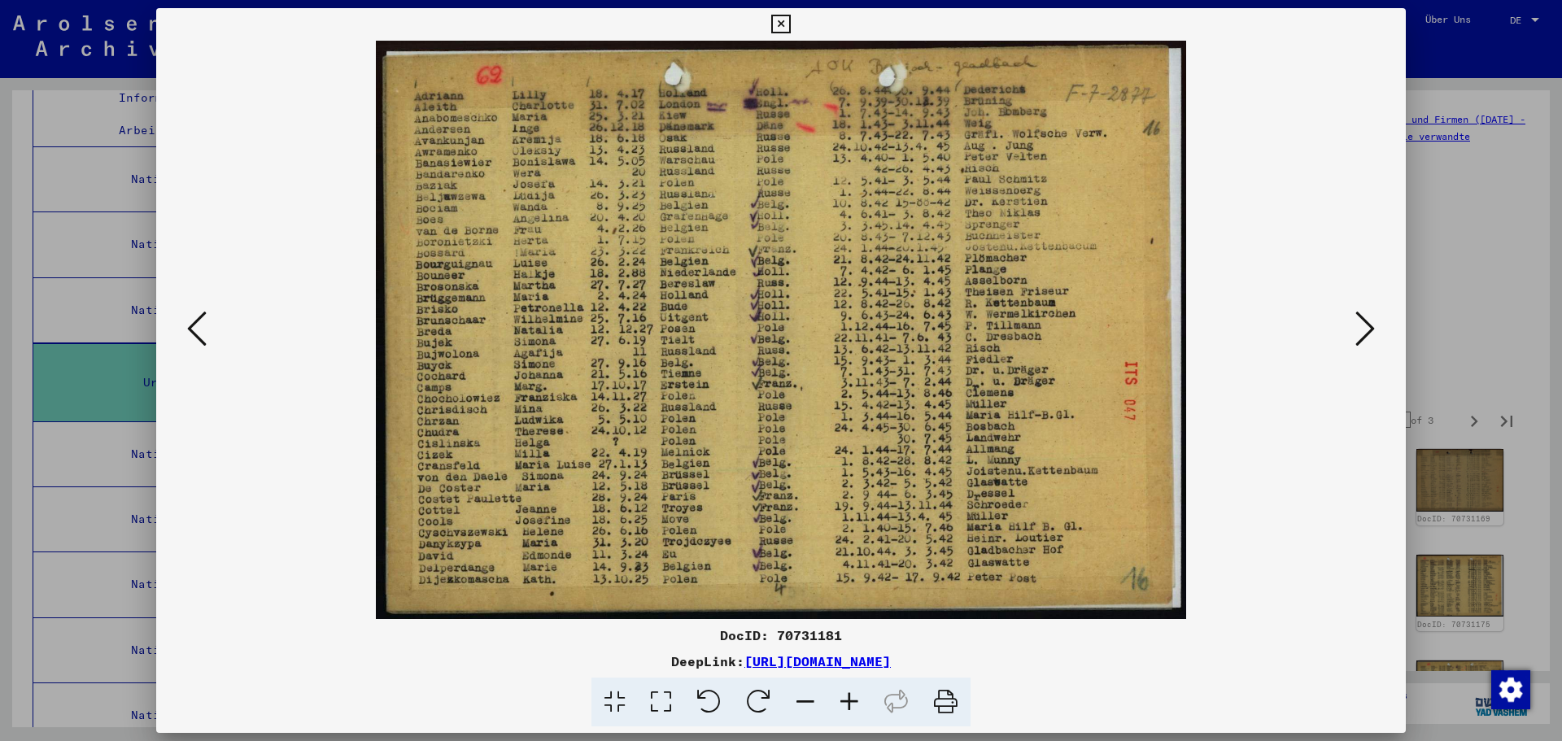
click at [1363, 334] on icon at bounding box center [1366, 328] width 20 height 39
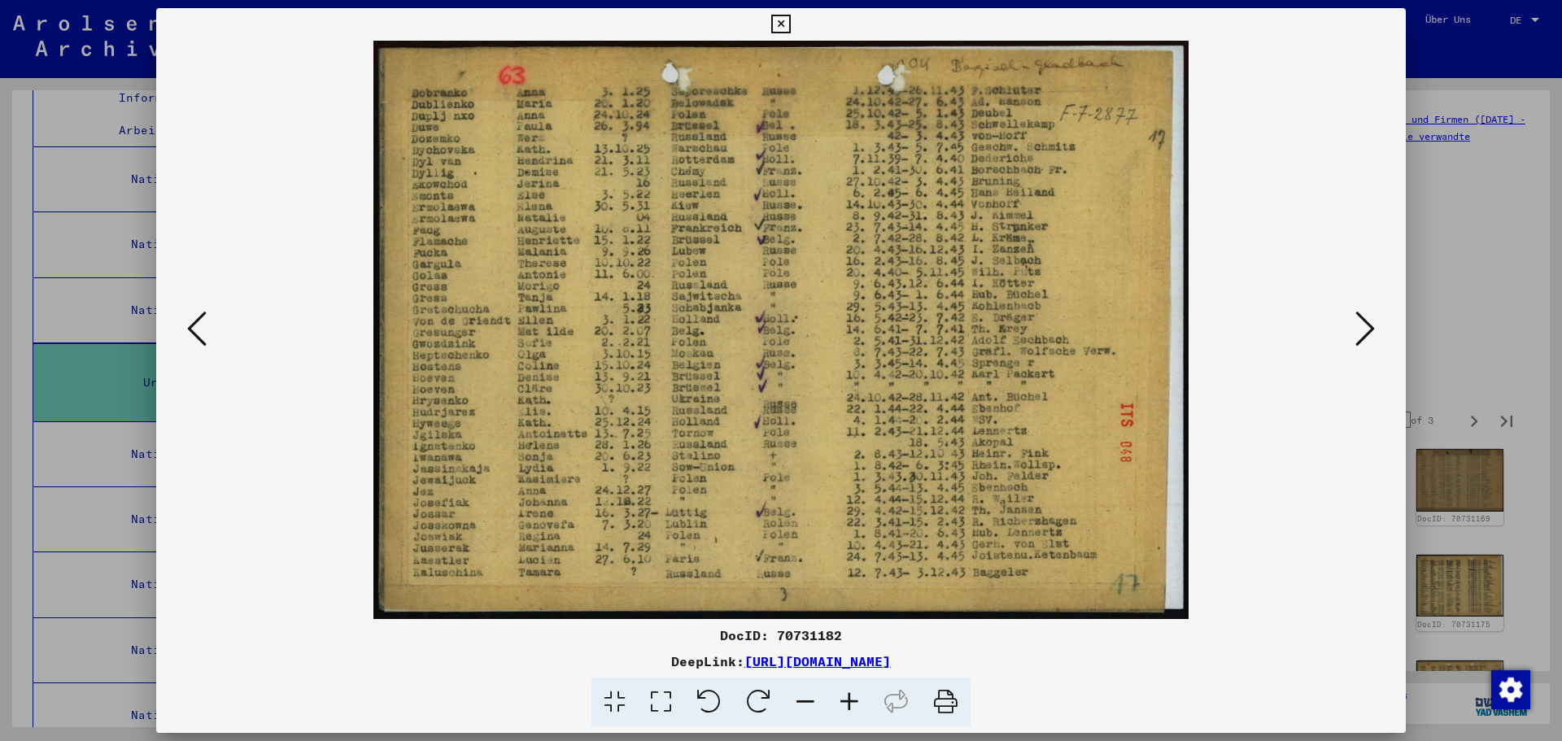
click at [1363, 334] on icon at bounding box center [1366, 328] width 20 height 39
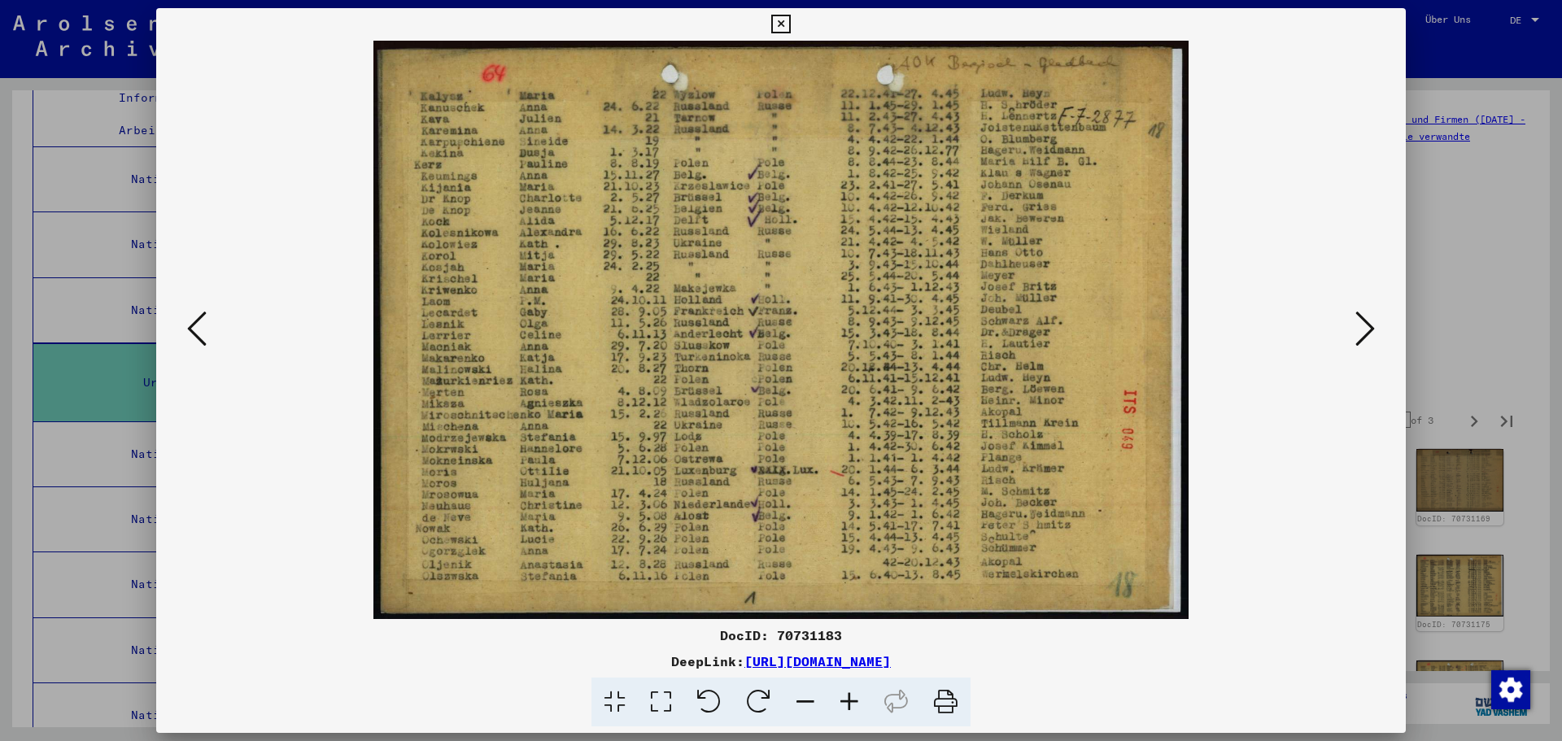
click at [1363, 334] on icon at bounding box center [1366, 328] width 20 height 39
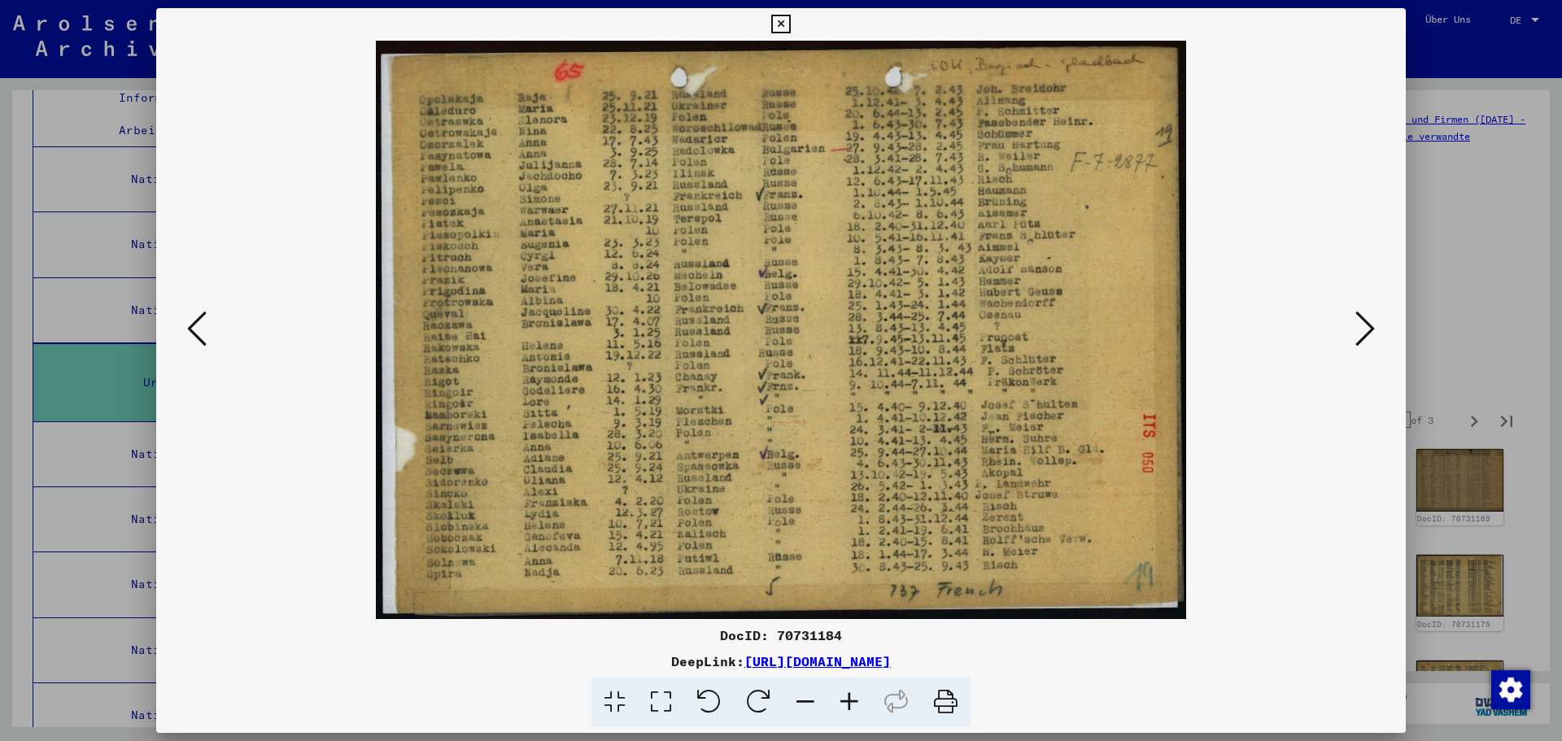
click at [1363, 334] on icon at bounding box center [1366, 328] width 20 height 39
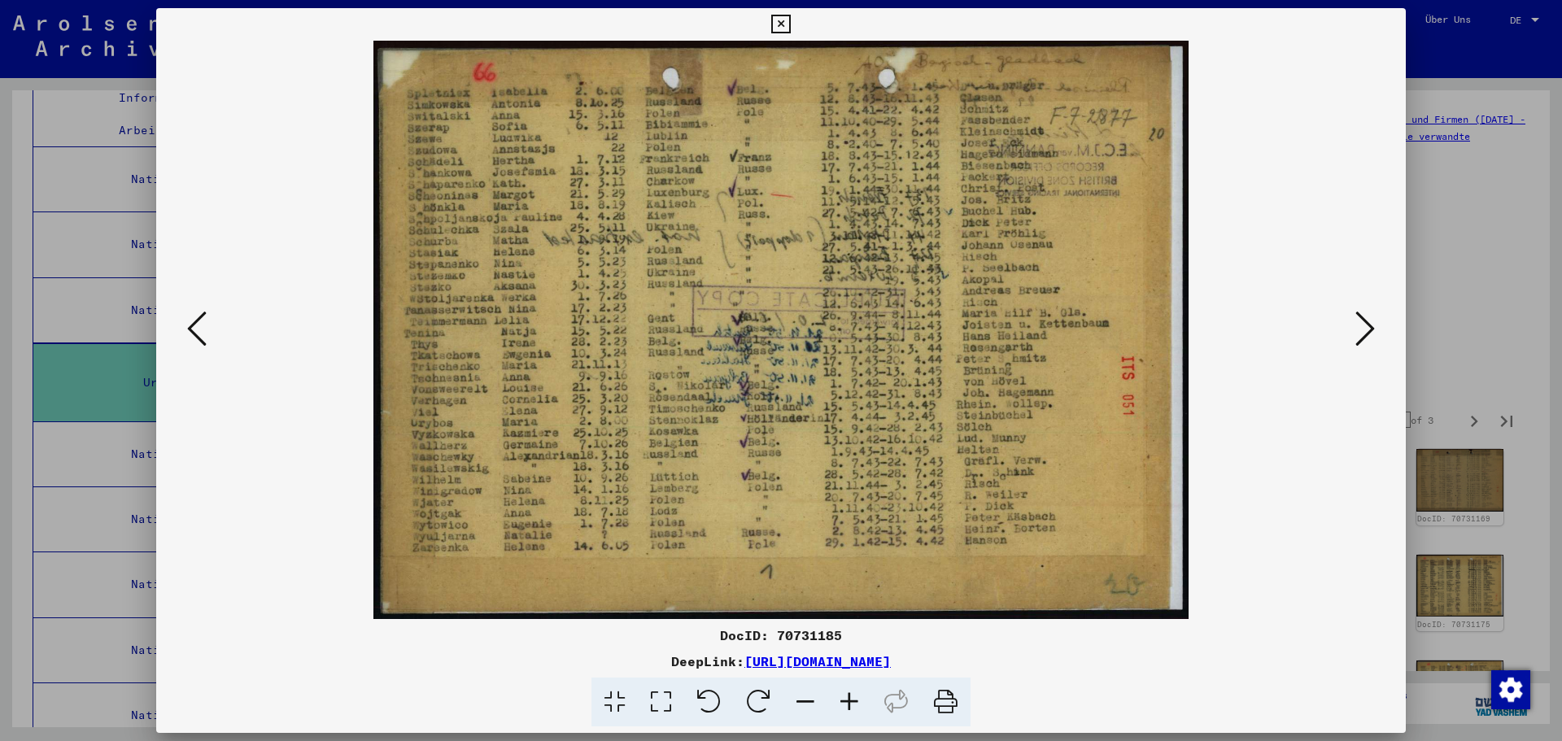
click at [1363, 334] on icon at bounding box center [1366, 328] width 20 height 39
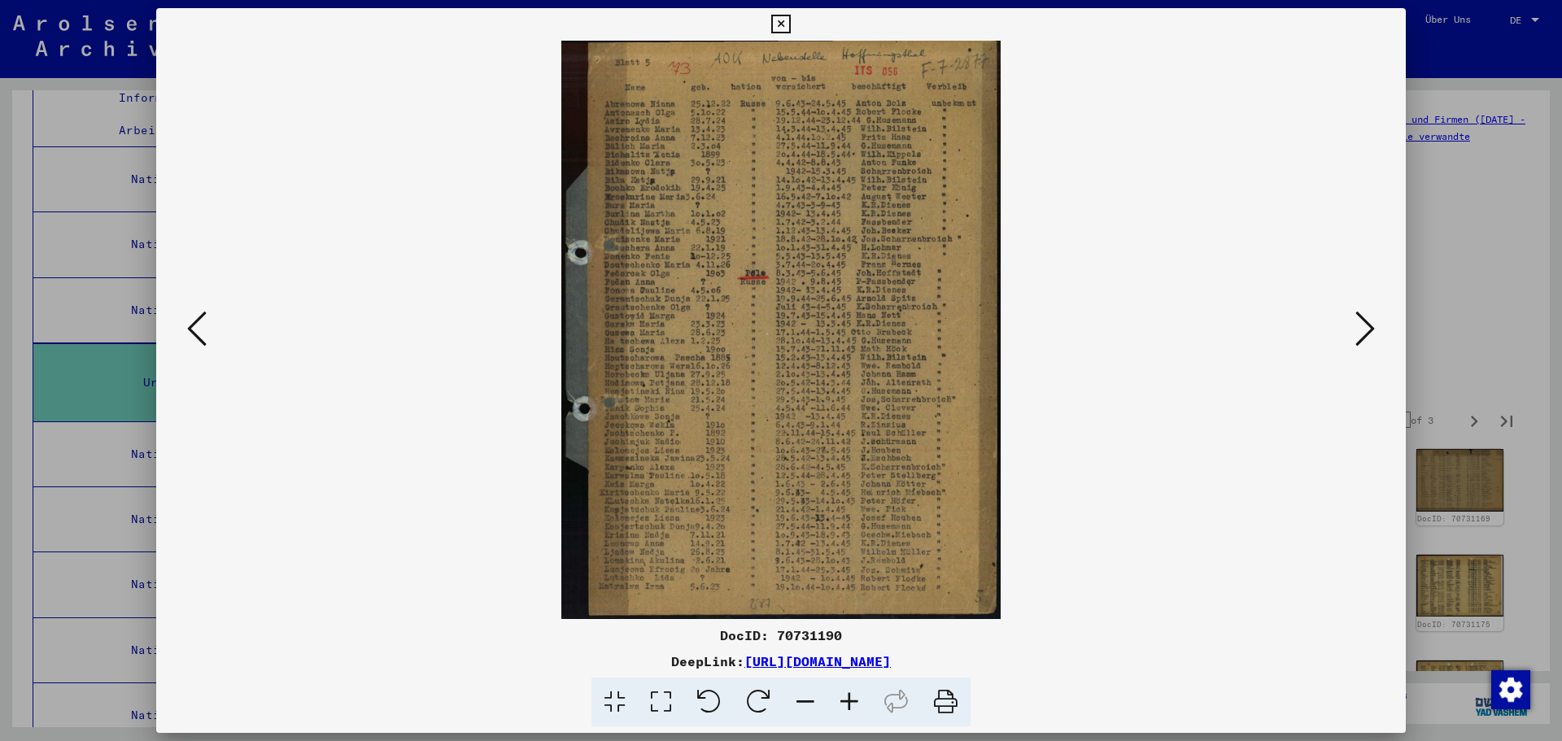
click at [1363, 334] on icon at bounding box center [1366, 328] width 20 height 39
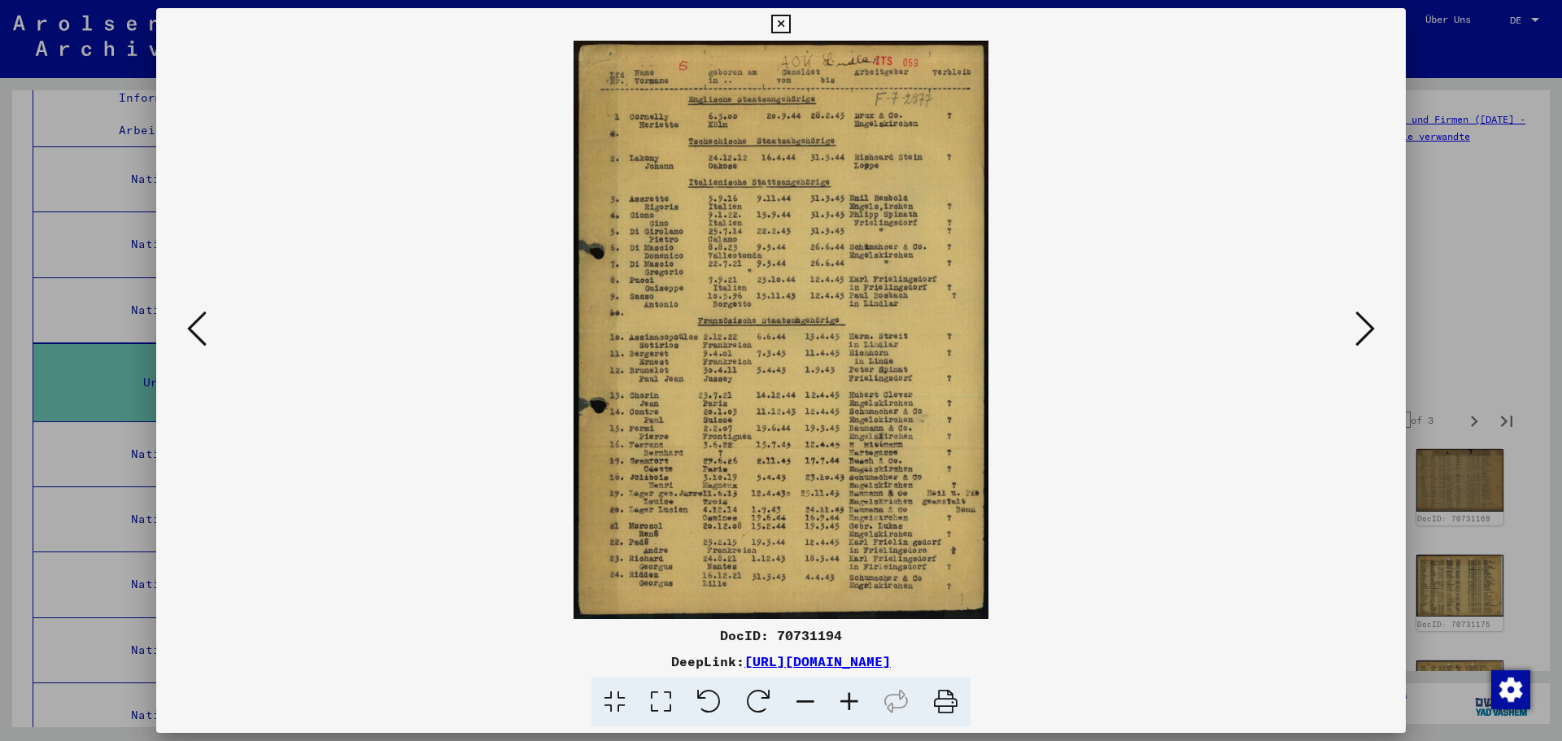
click at [1363, 334] on icon at bounding box center [1366, 328] width 20 height 39
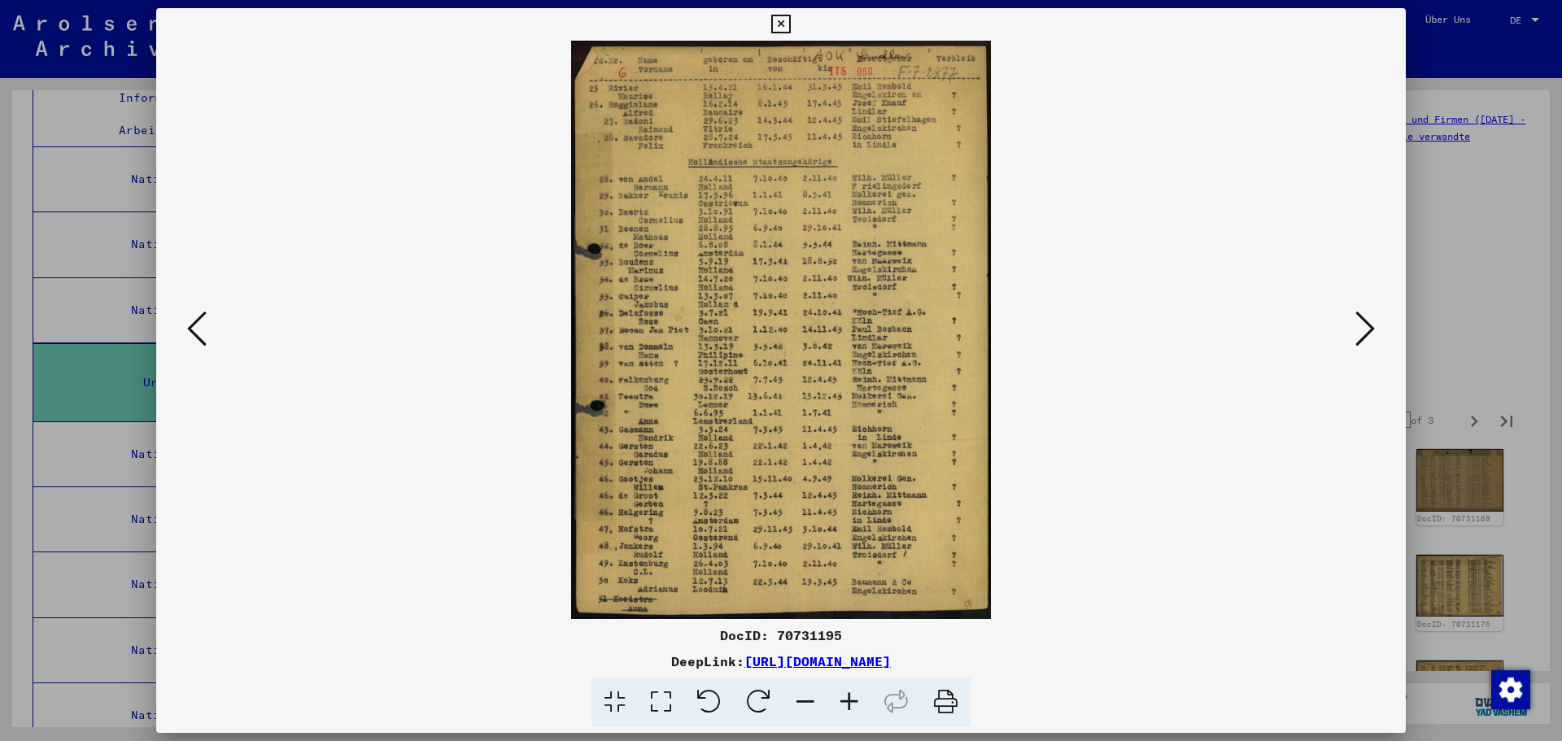
click at [1363, 334] on icon at bounding box center [1366, 328] width 20 height 39
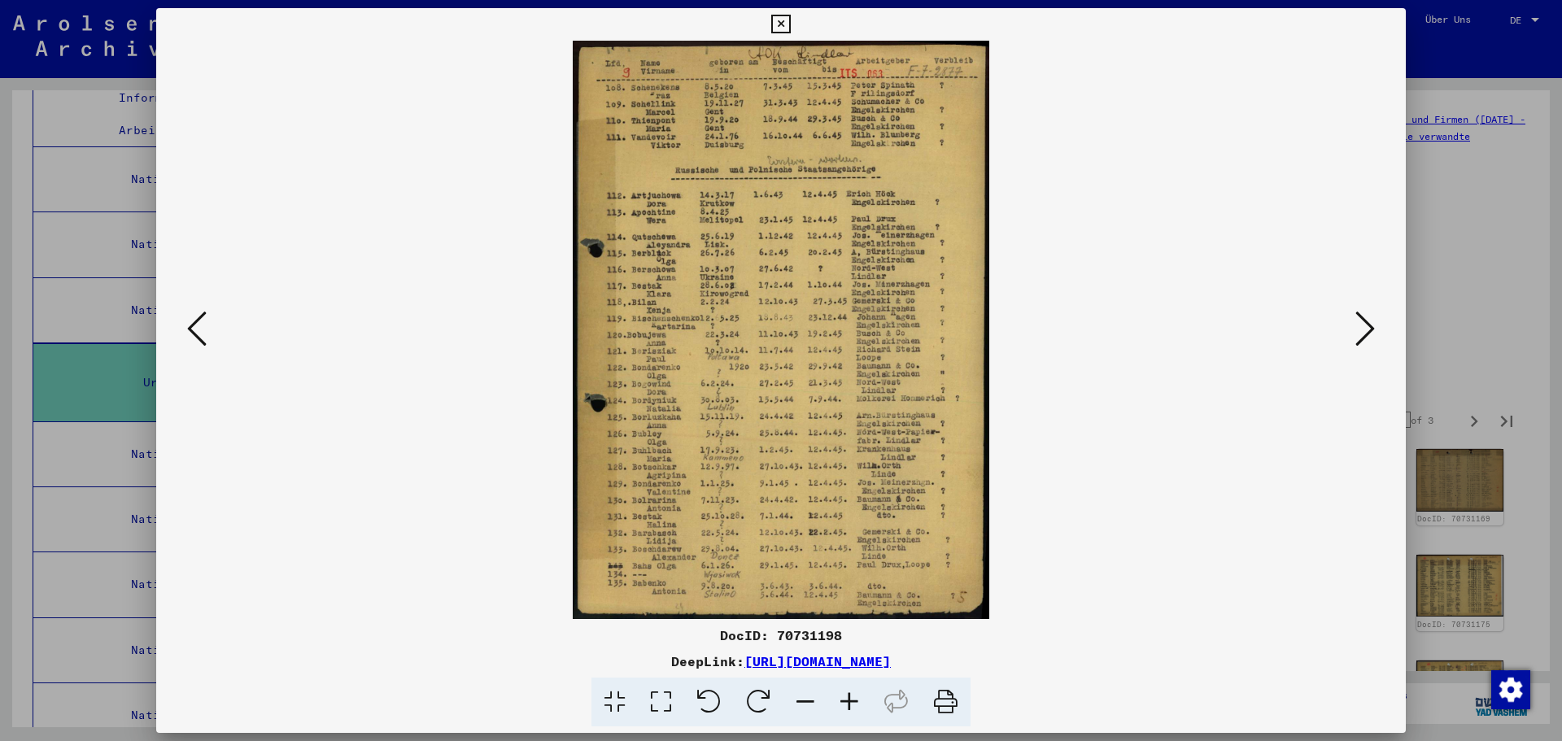
click at [1363, 334] on icon at bounding box center [1366, 328] width 20 height 39
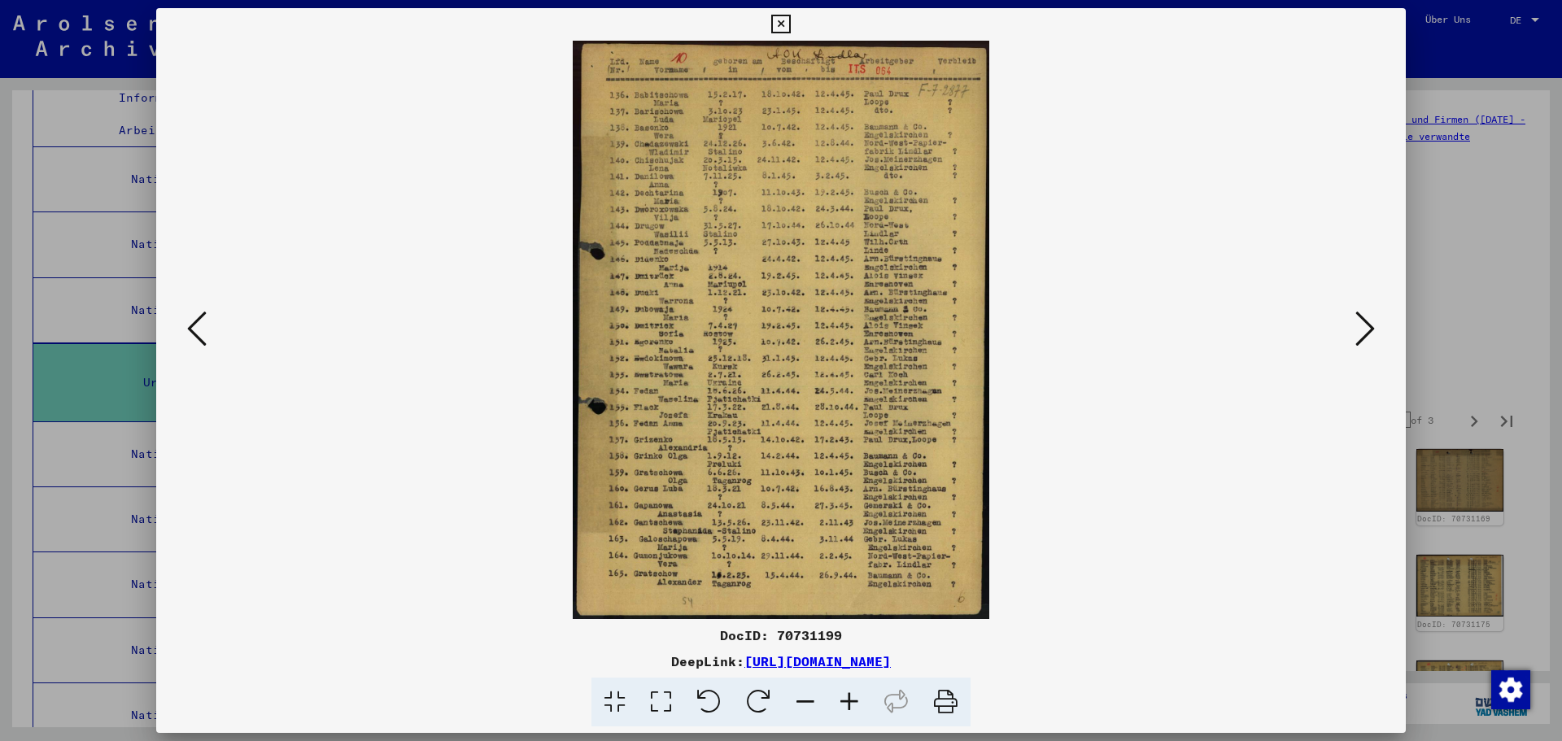
click at [1363, 334] on icon at bounding box center [1366, 328] width 20 height 39
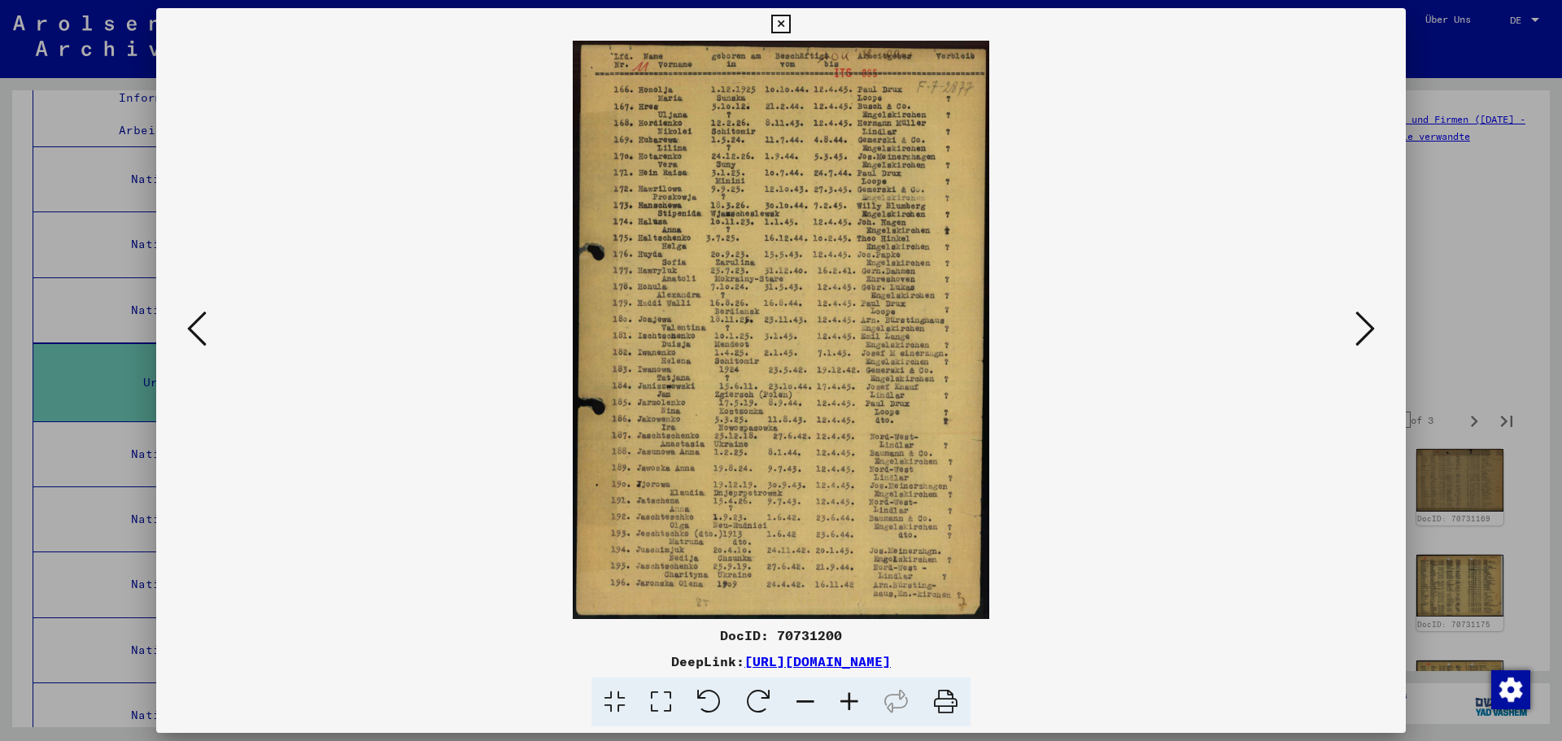
click at [1363, 334] on icon at bounding box center [1366, 328] width 20 height 39
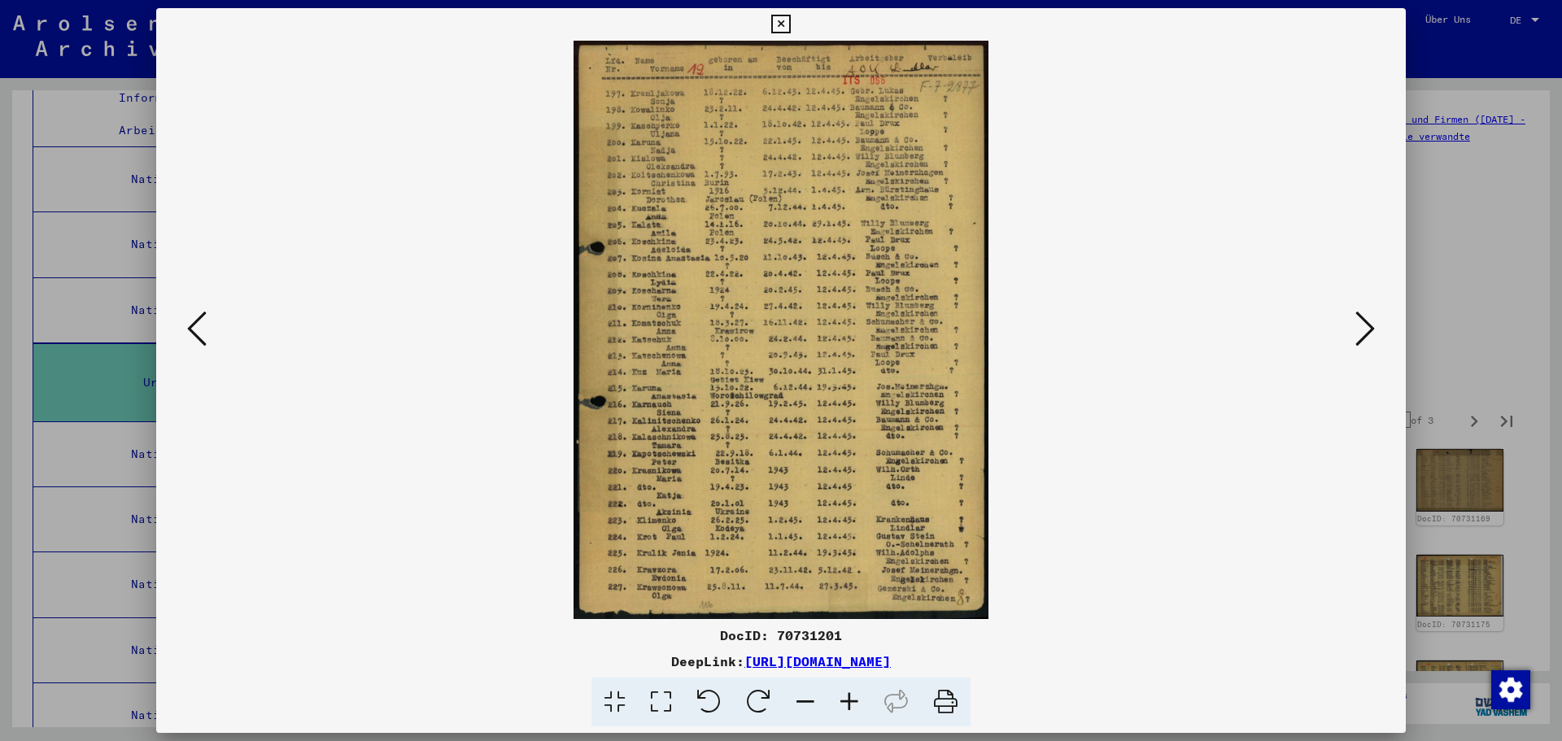
click at [1363, 334] on icon at bounding box center [1366, 328] width 20 height 39
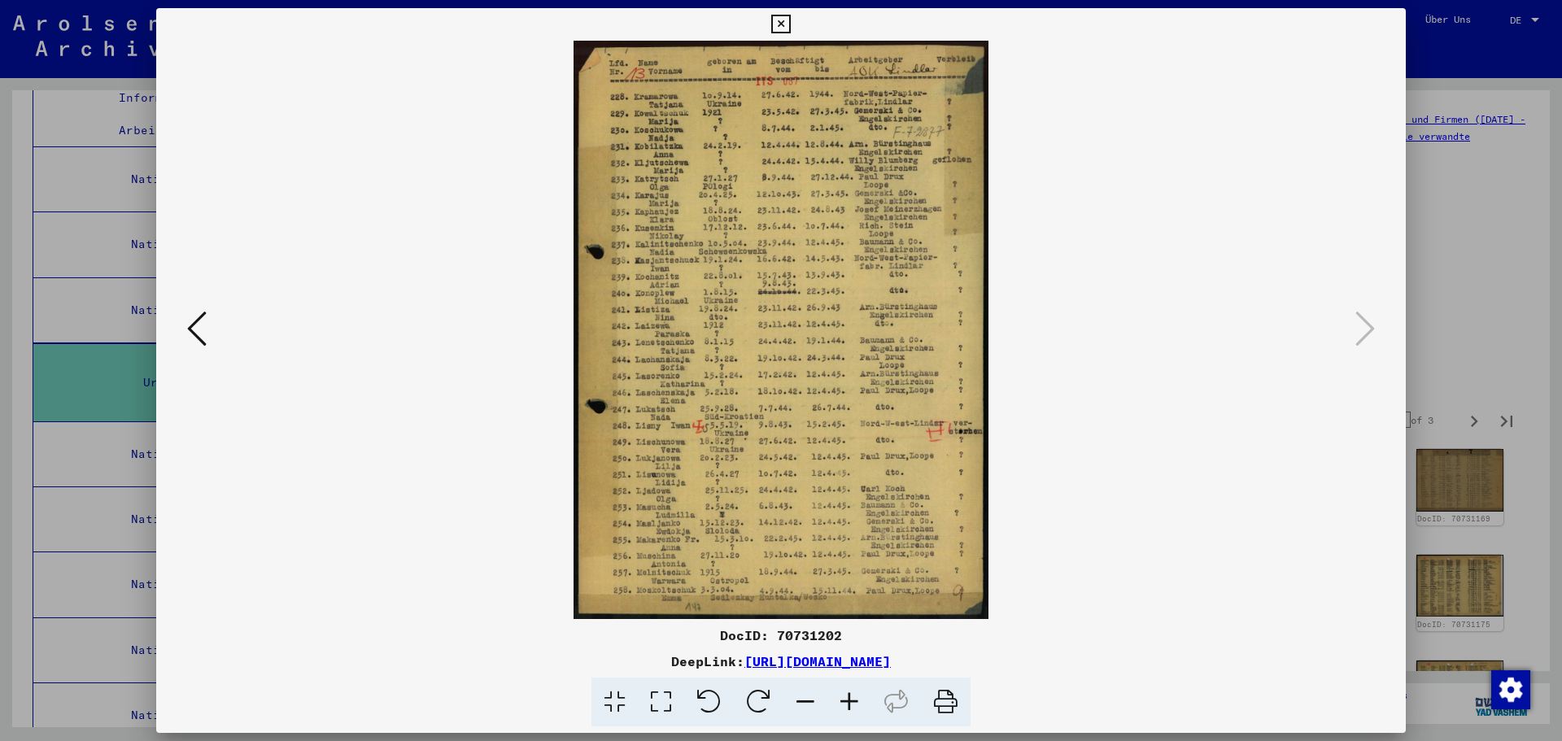
click at [775, 25] on icon at bounding box center [780, 25] width 19 height 20
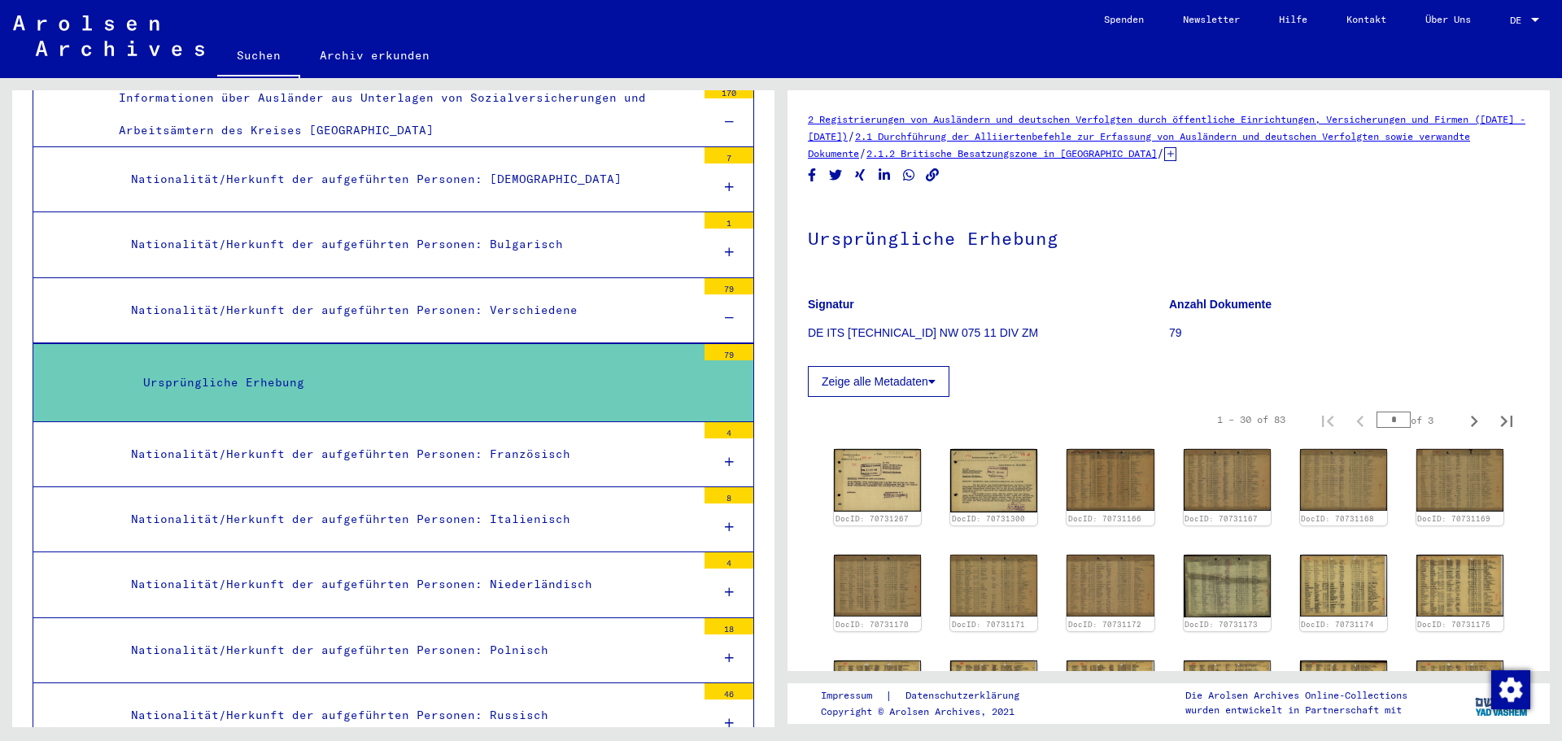
click at [430, 180] on div "Nationalität/Herkunft der aufgeführten Personen: [DEMOGRAPHIC_DATA]" at bounding box center [408, 180] width 578 height 32
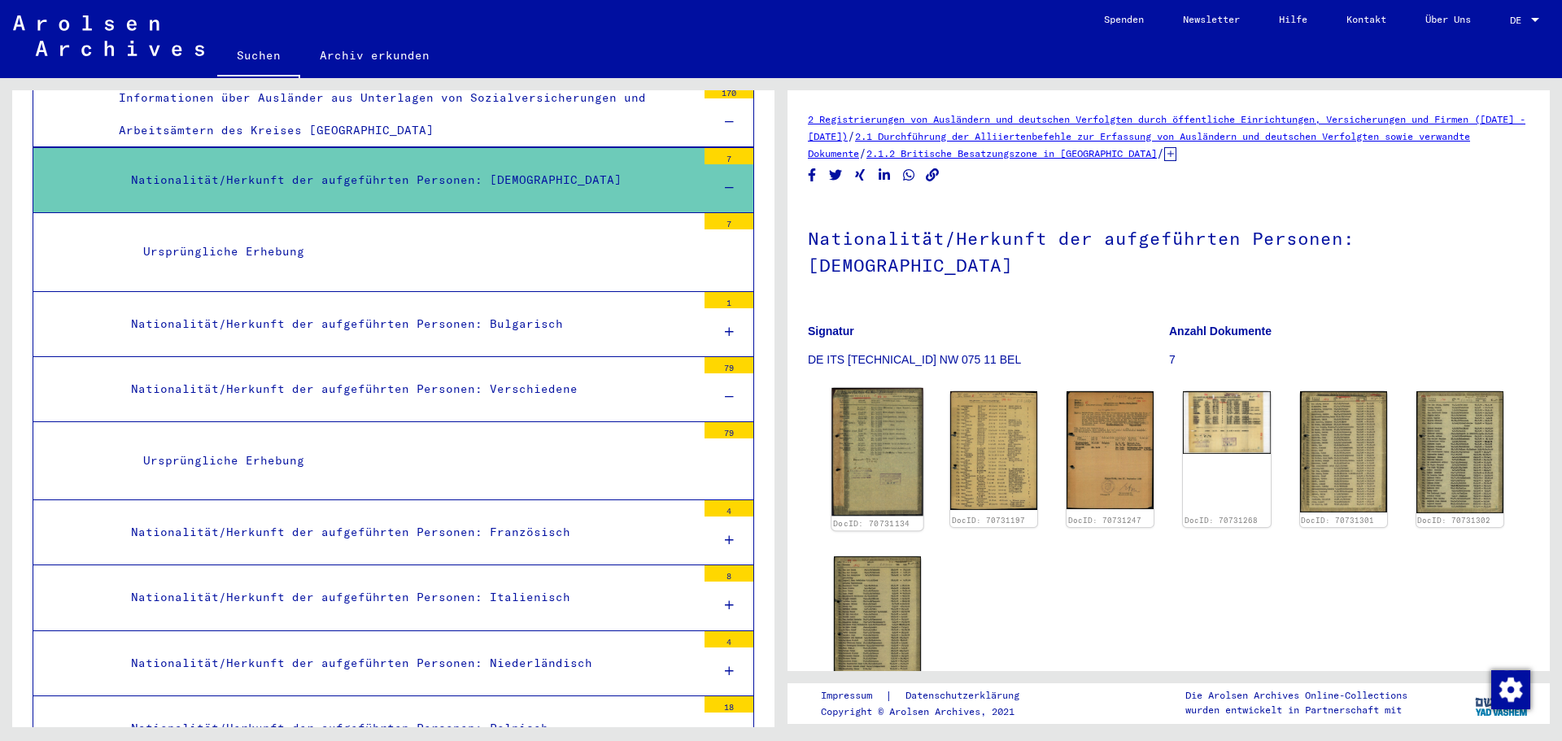
click at [881, 395] on img at bounding box center [878, 452] width 92 height 129
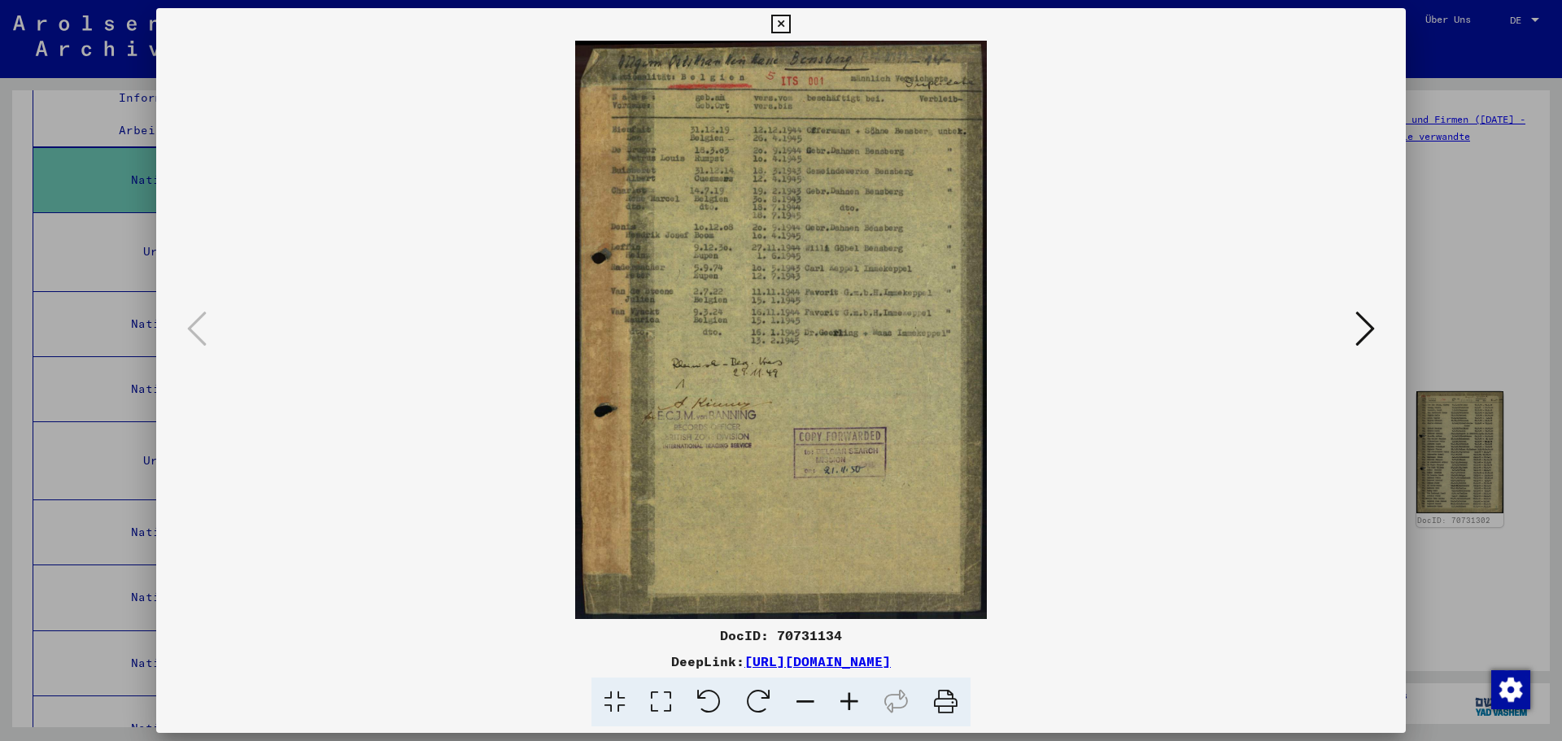
click at [881, 395] on img at bounding box center [781, 330] width 1139 height 579
click at [1362, 323] on icon at bounding box center [1366, 328] width 20 height 39
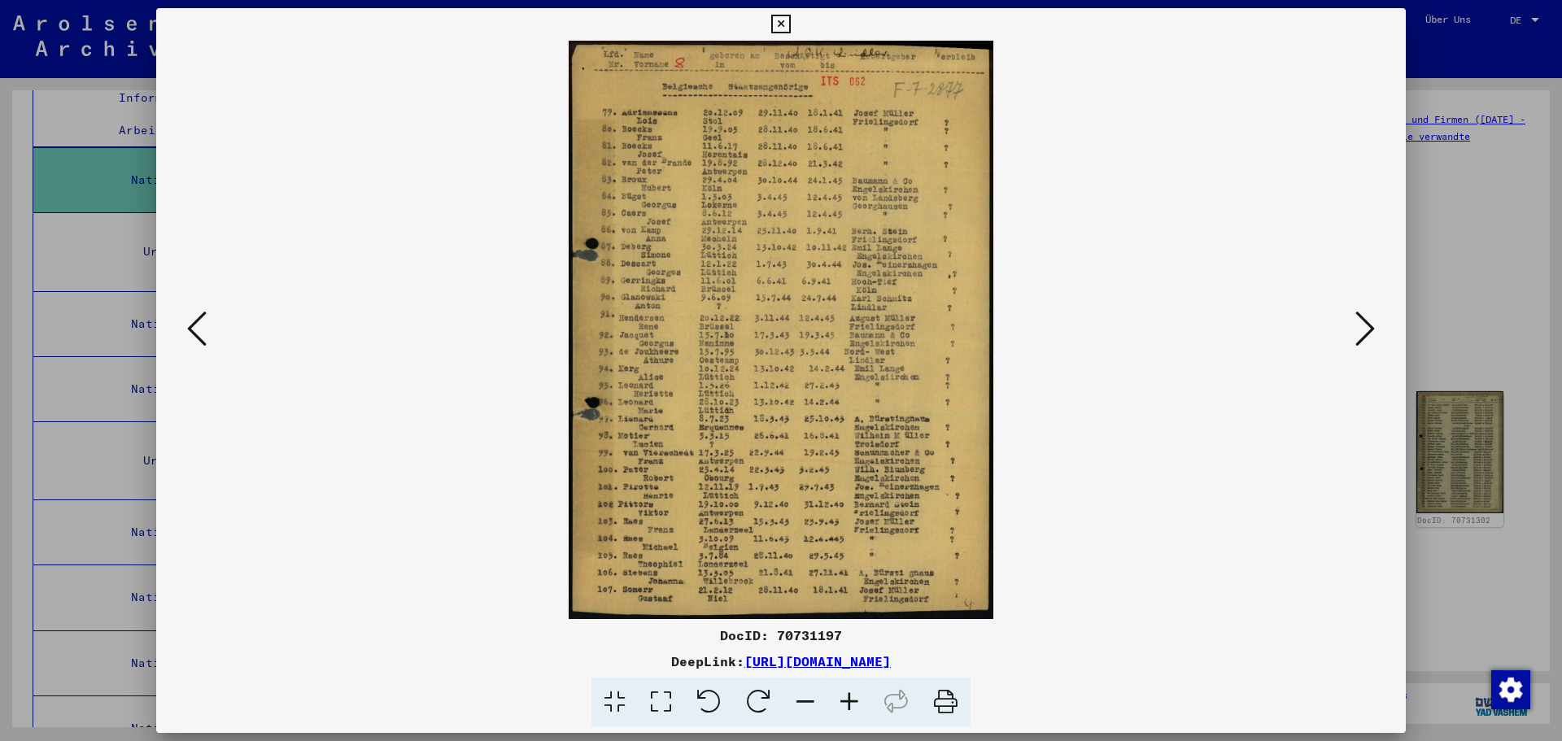
click at [1362, 323] on icon at bounding box center [1366, 328] width 20 height 39
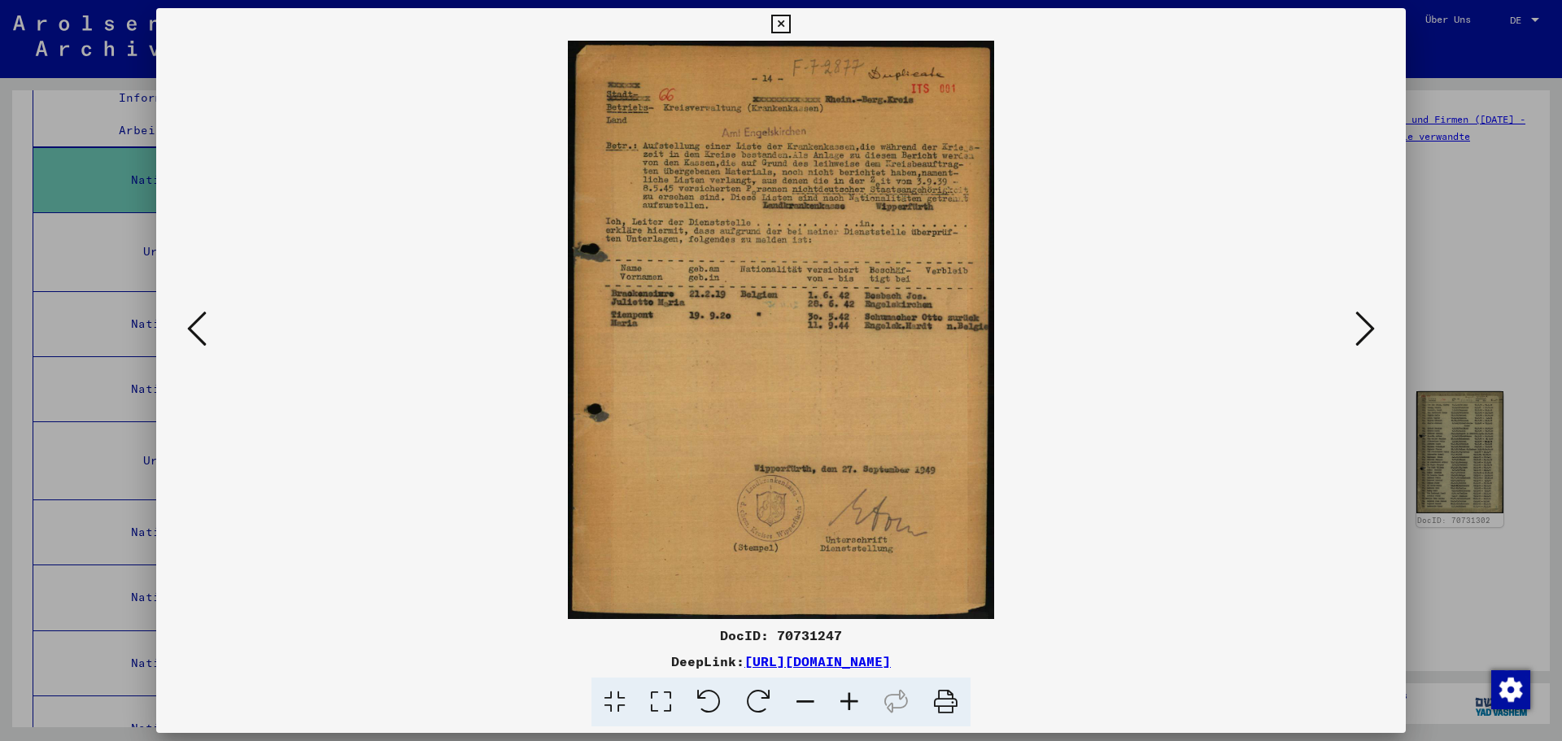
click at [1362, 323] on icon at bounding box center [1366, 328] width 20 height 39
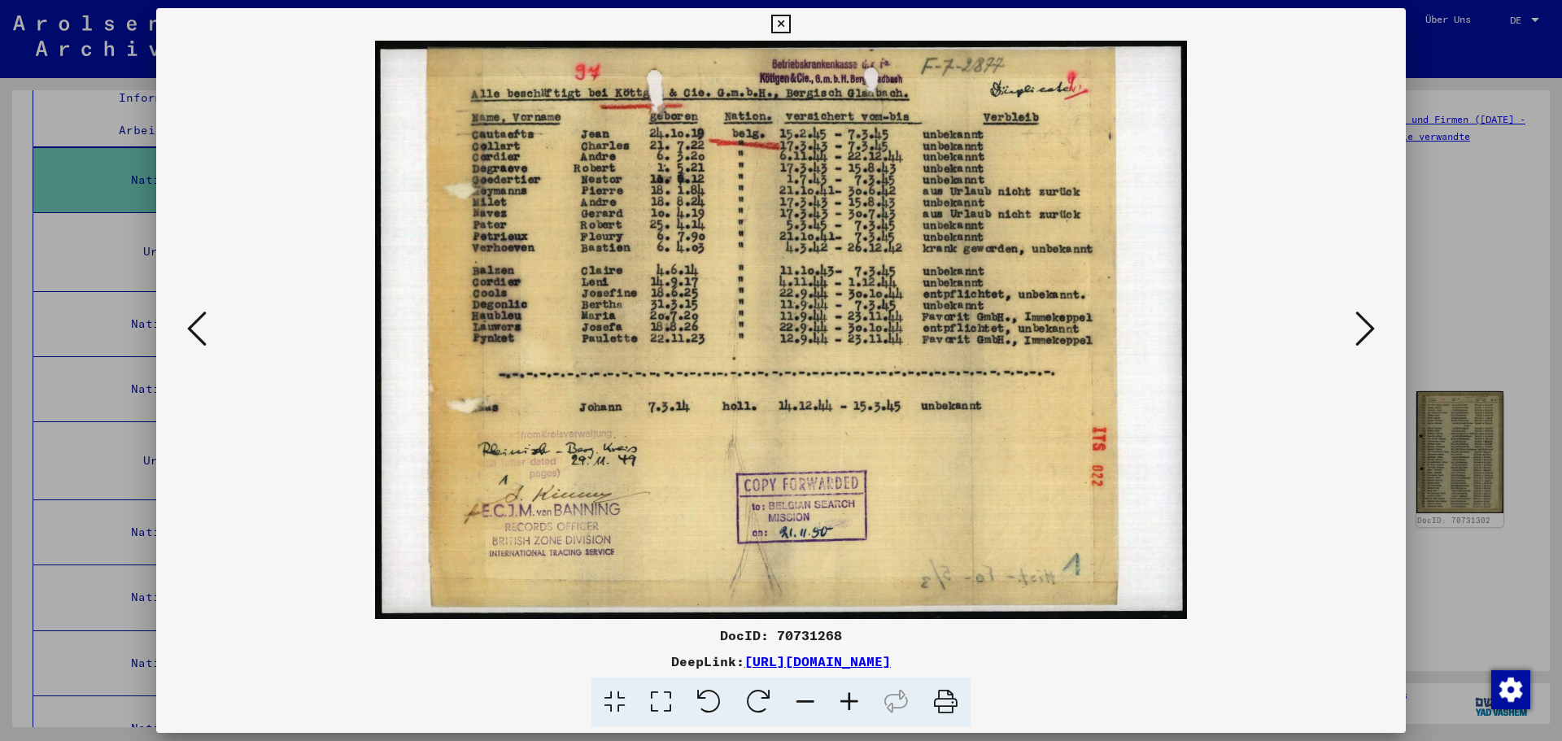
click at [1362, 323] on icon at bounding box center [1366, 328] width 20 height 39
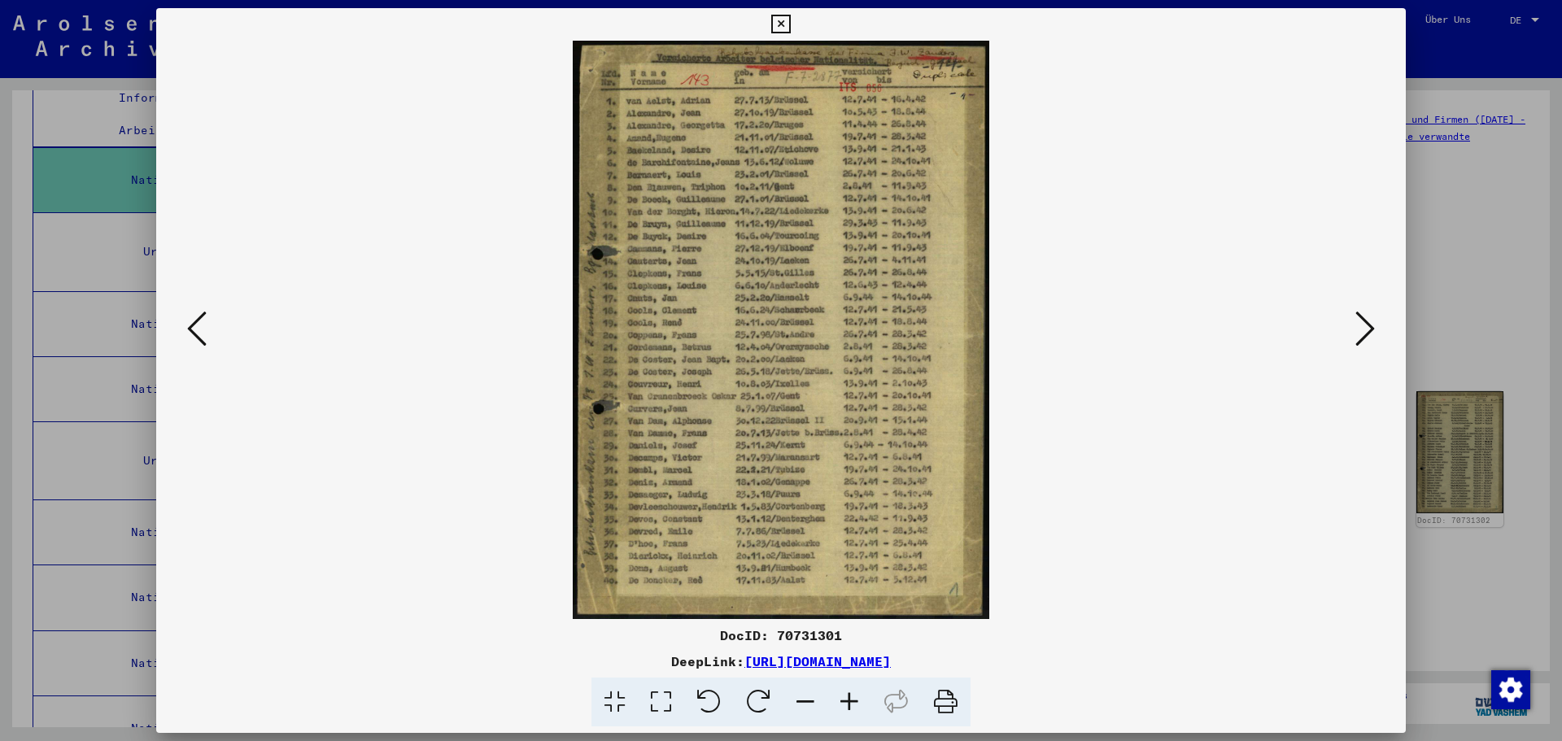
click at [1362, 323] on icon at bounding box center [1366, 328] width 20 height 39
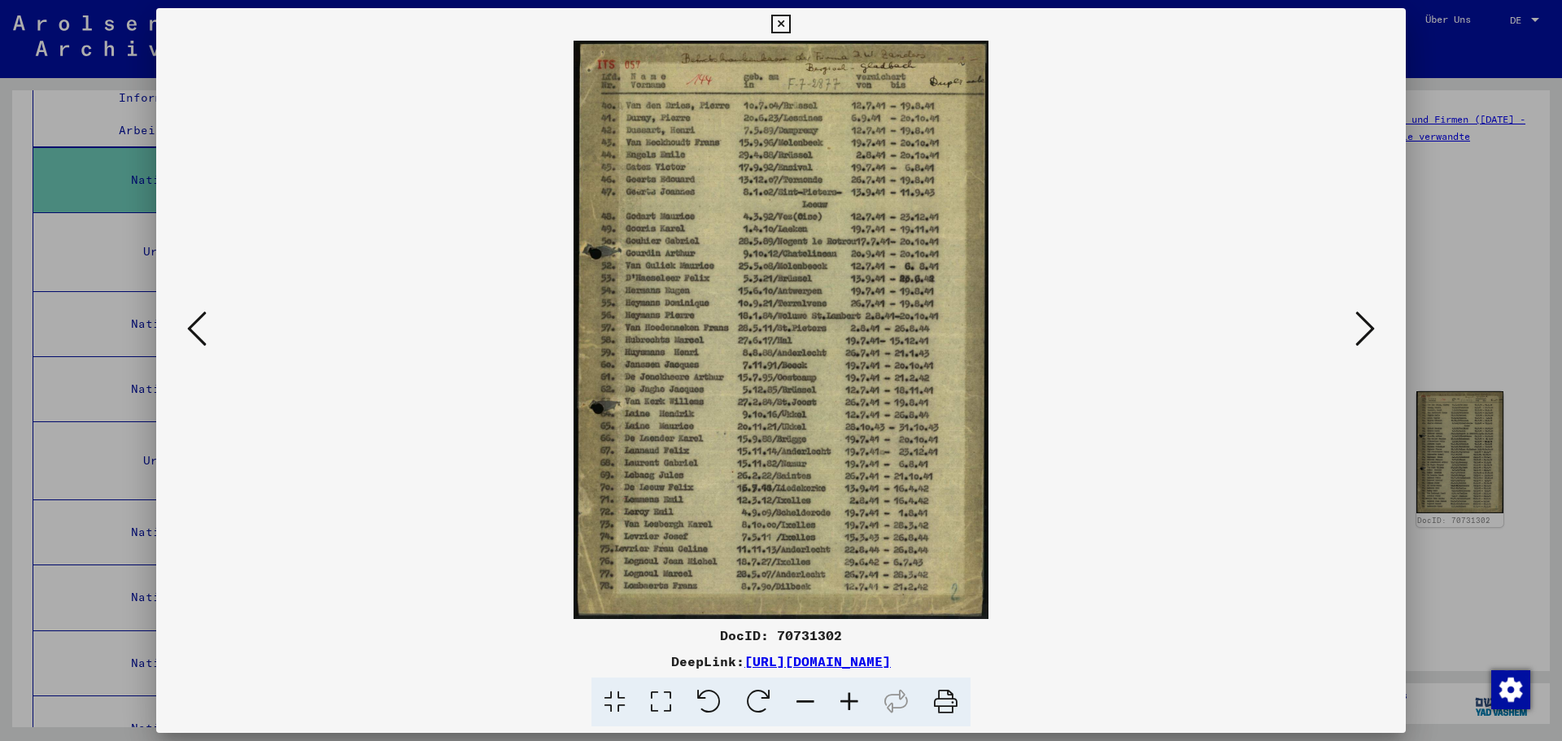
click at [1362, 323] on icon at bounding box center [1366, 328] width 20 height 39
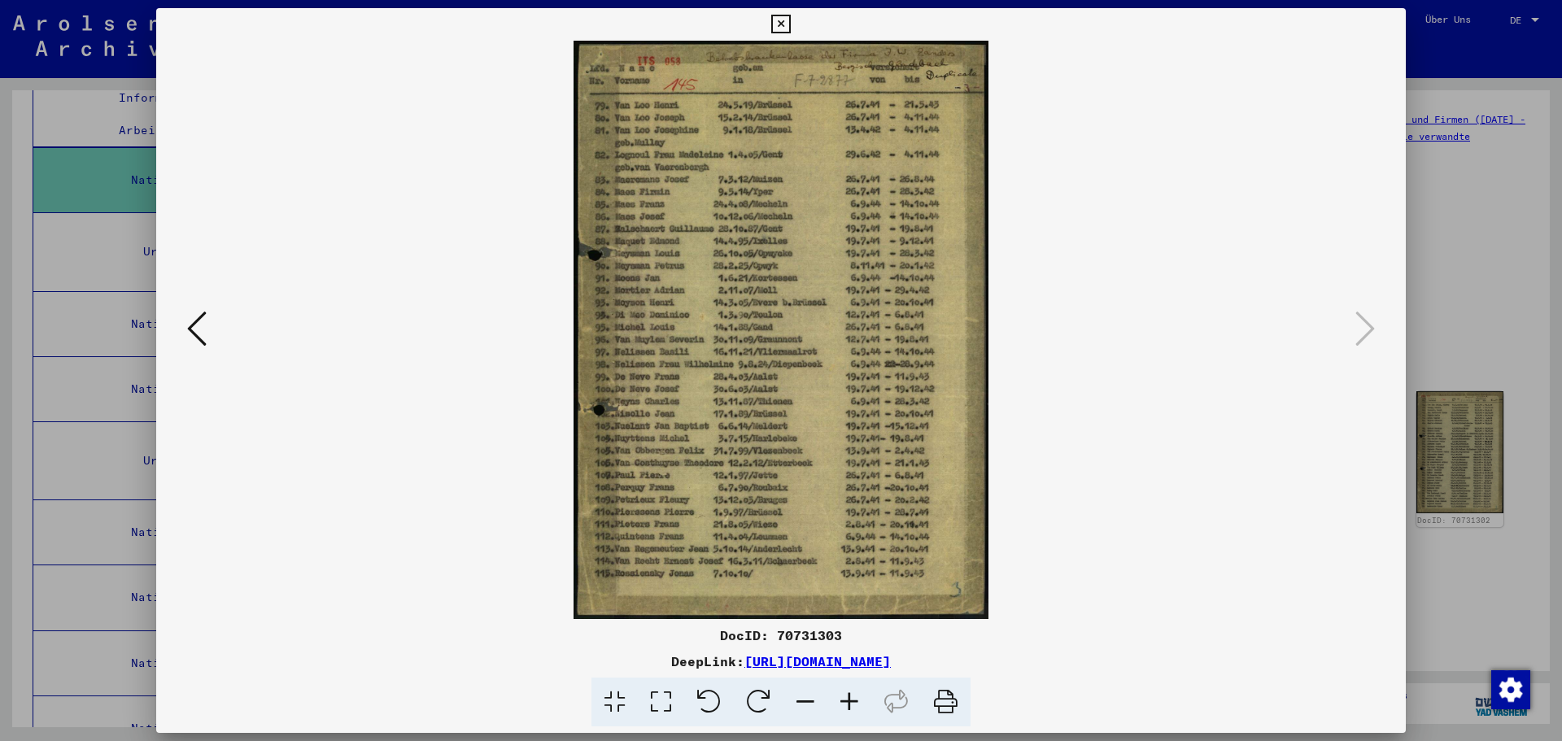
click at [778, 23] on icon at bounding box center [780, 25] width 19 height 20
